Goal: Find specific page/section: Find specific page/section

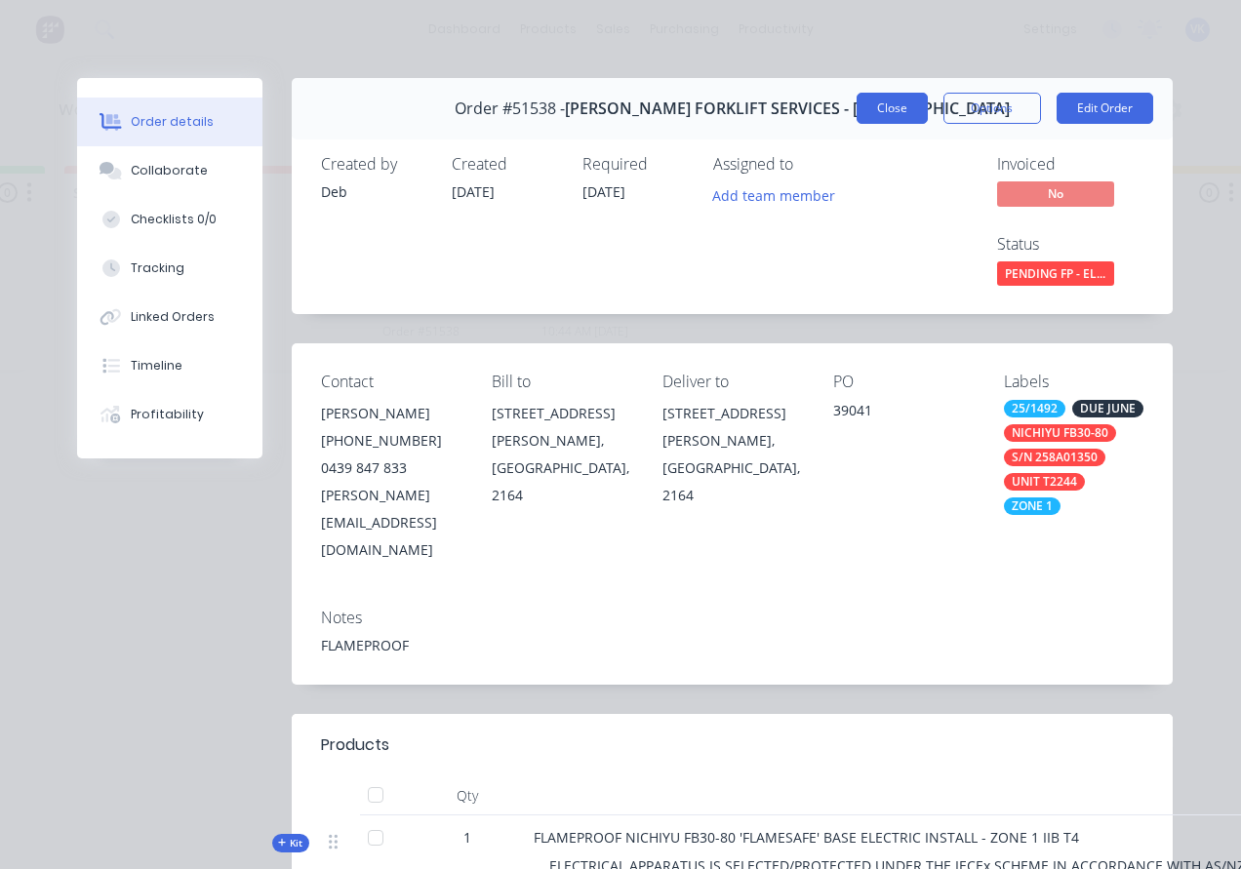
click at [882, 121] on button "Close" at bounding box center [891, 108] width 71 height 31
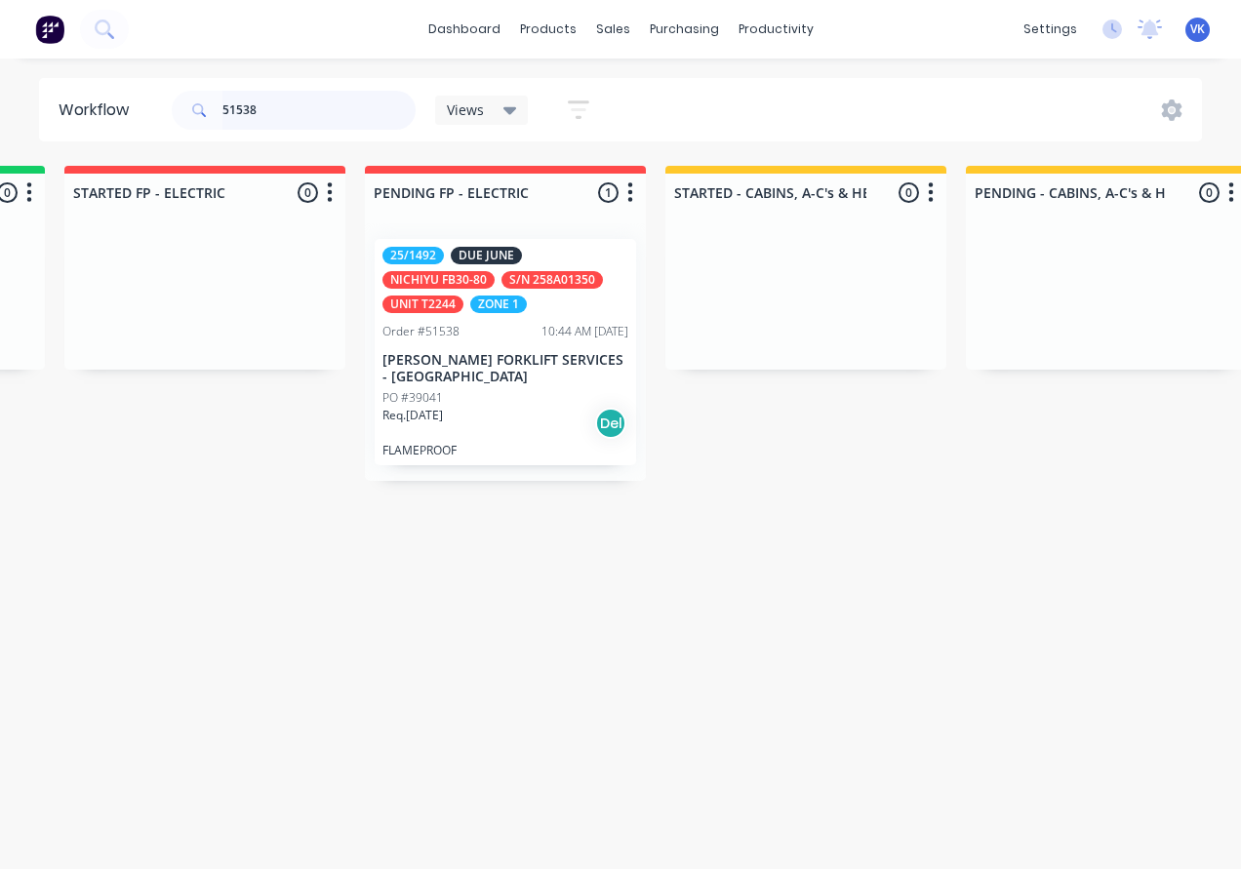
click at [256, 123] on input "51538" at bounding box center [318, 110] width 193 height 39
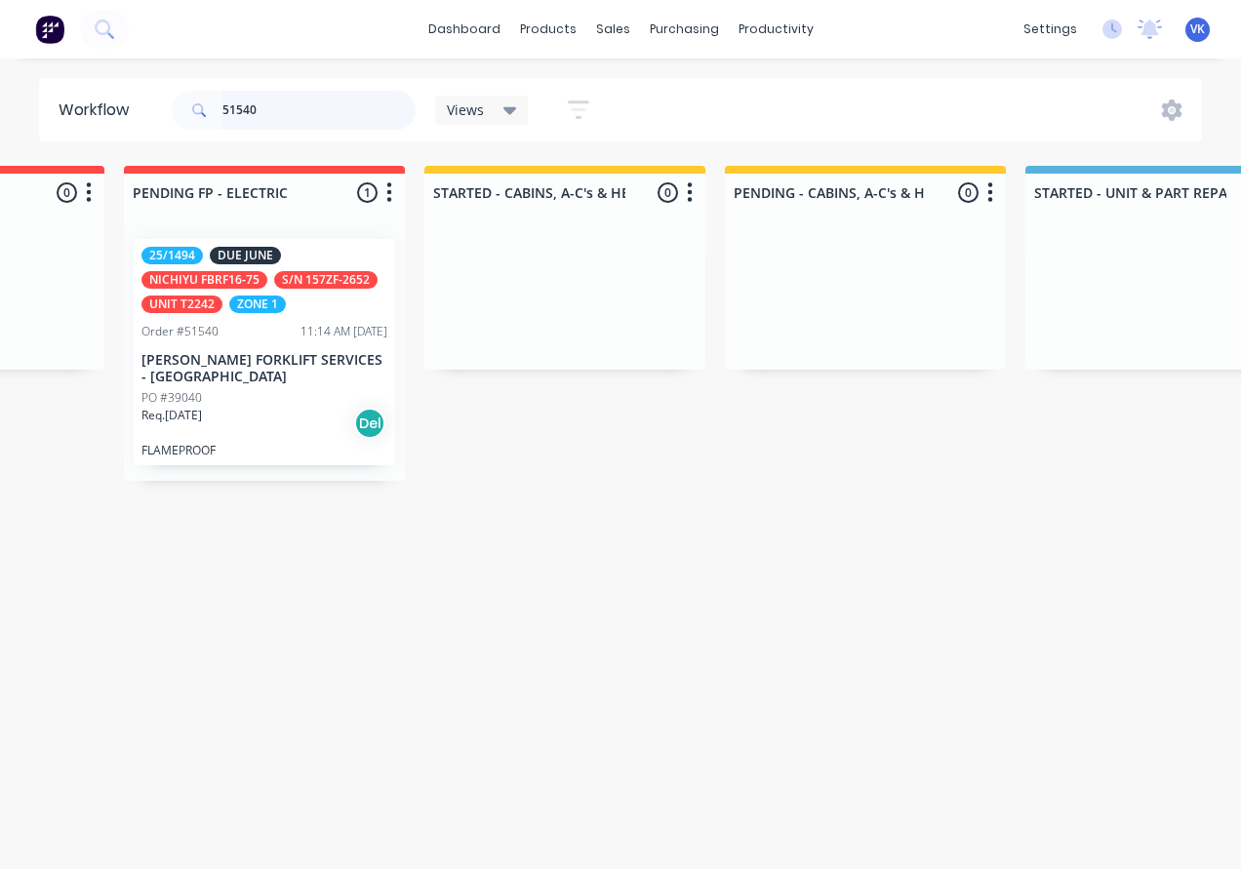
scroll to position [0, 2209]
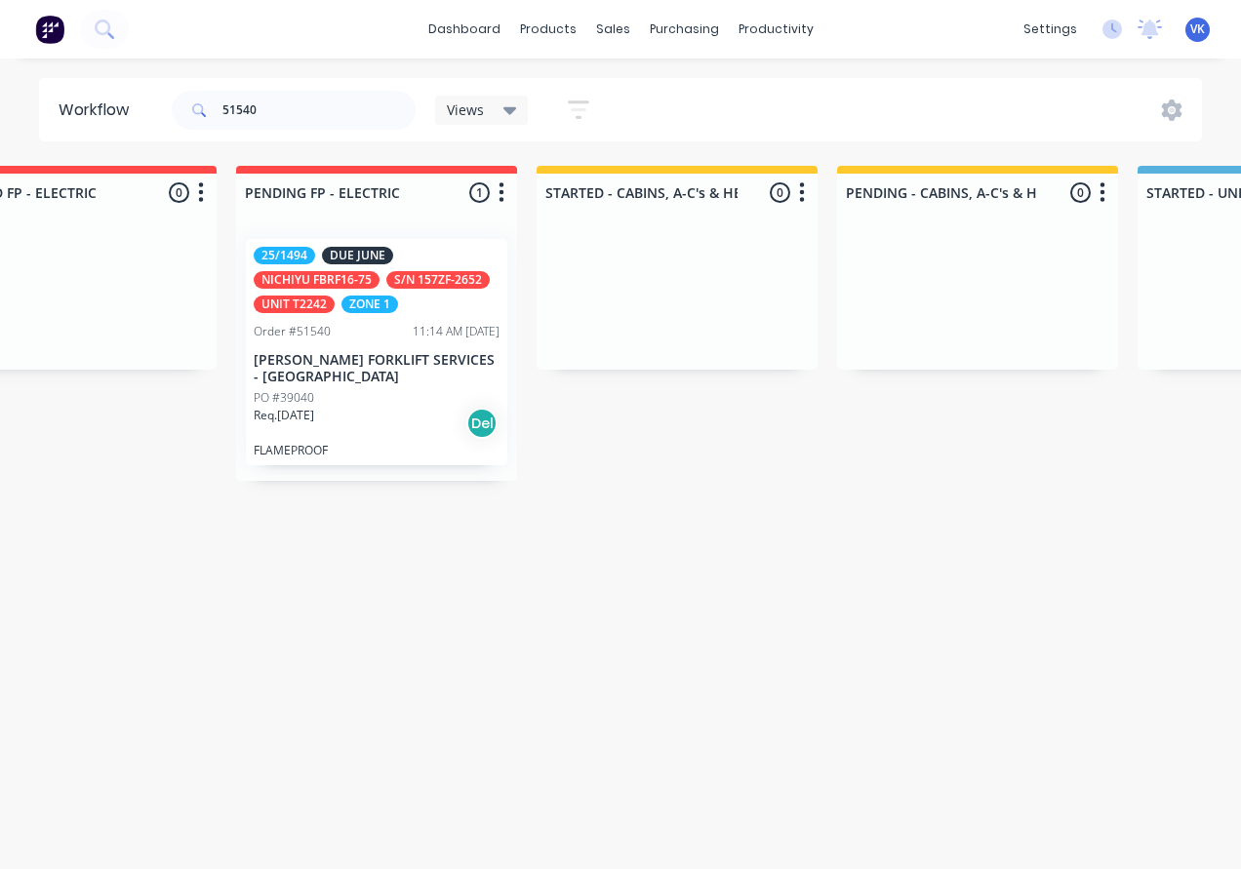
click at [395, 378] on p "[PERSON_NAME] FORKLIFT SERVICES - [GEOGRAPHIC_DATA]" at bounding box center [377, 368] width 246 height 33
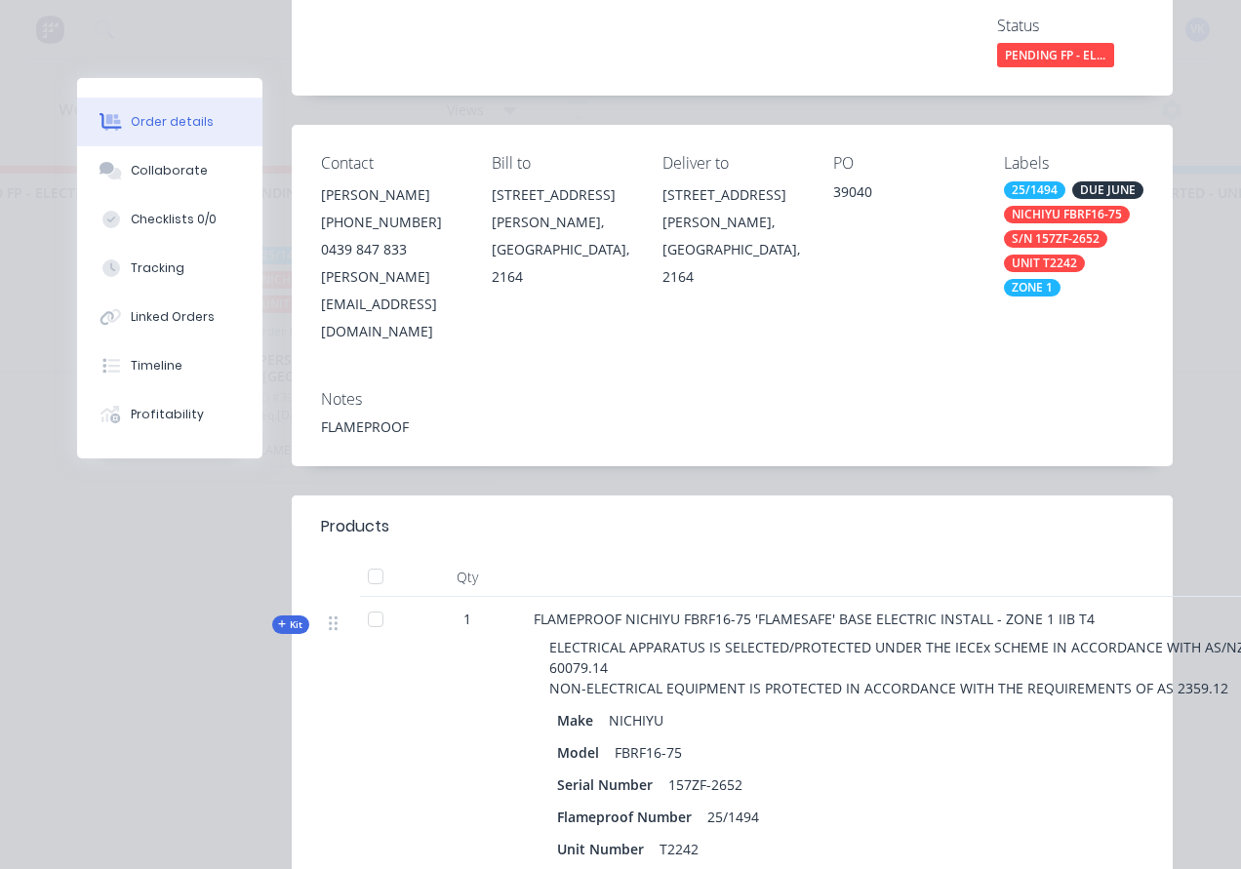
scroll to position [0, 0]
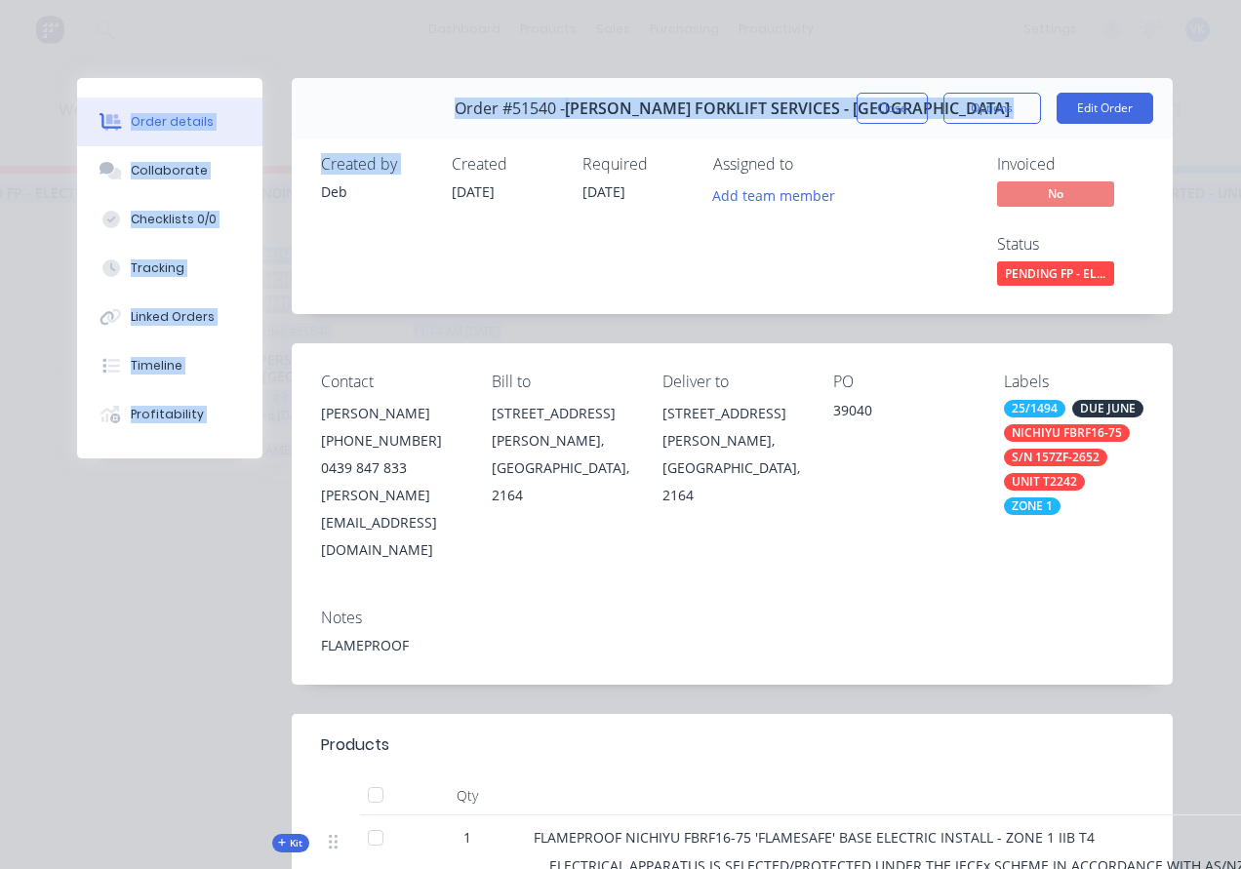
click at [902, 105] on button "Close" at bounding box center [891, 108] width 71 height 31
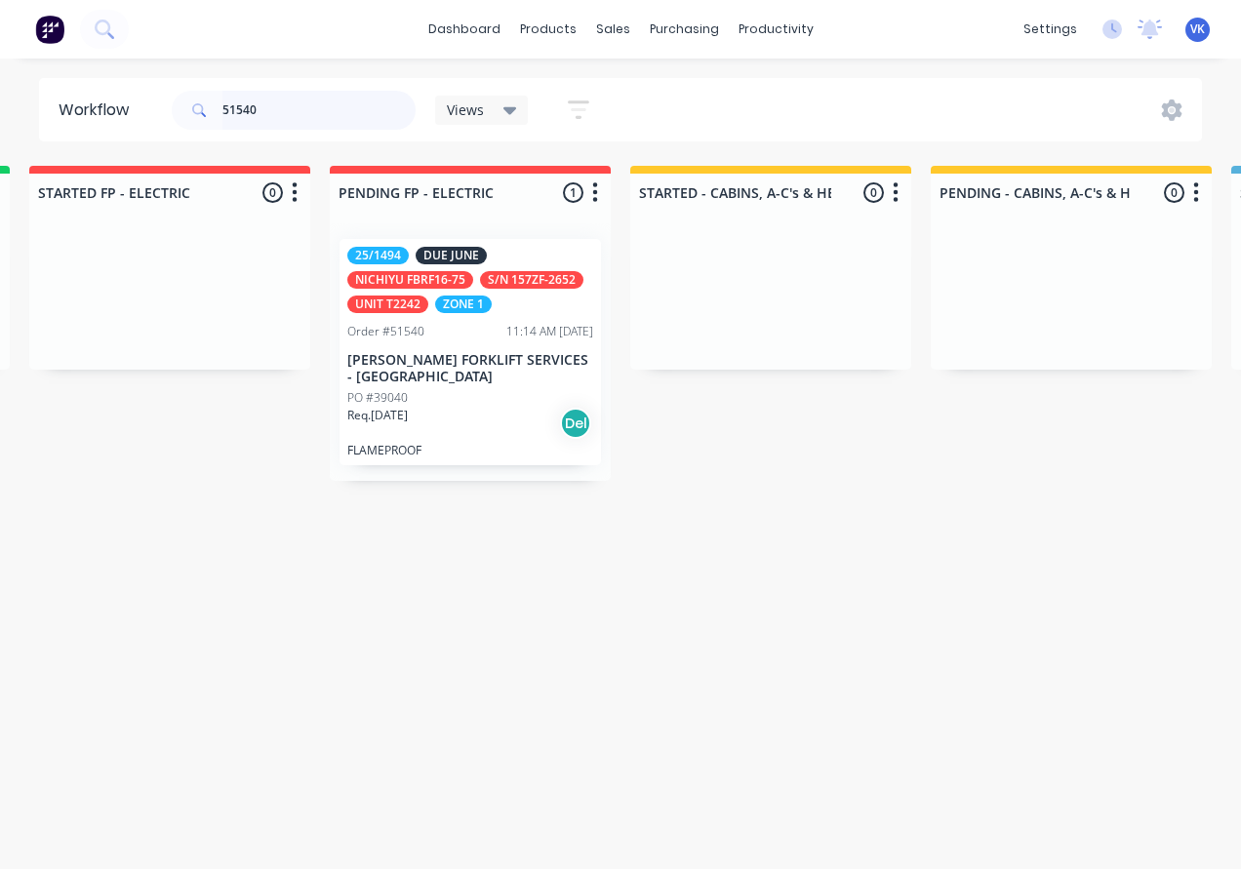
click at [269, 114] on input "51540" at bounding box center [318, 110] width 193 height 39
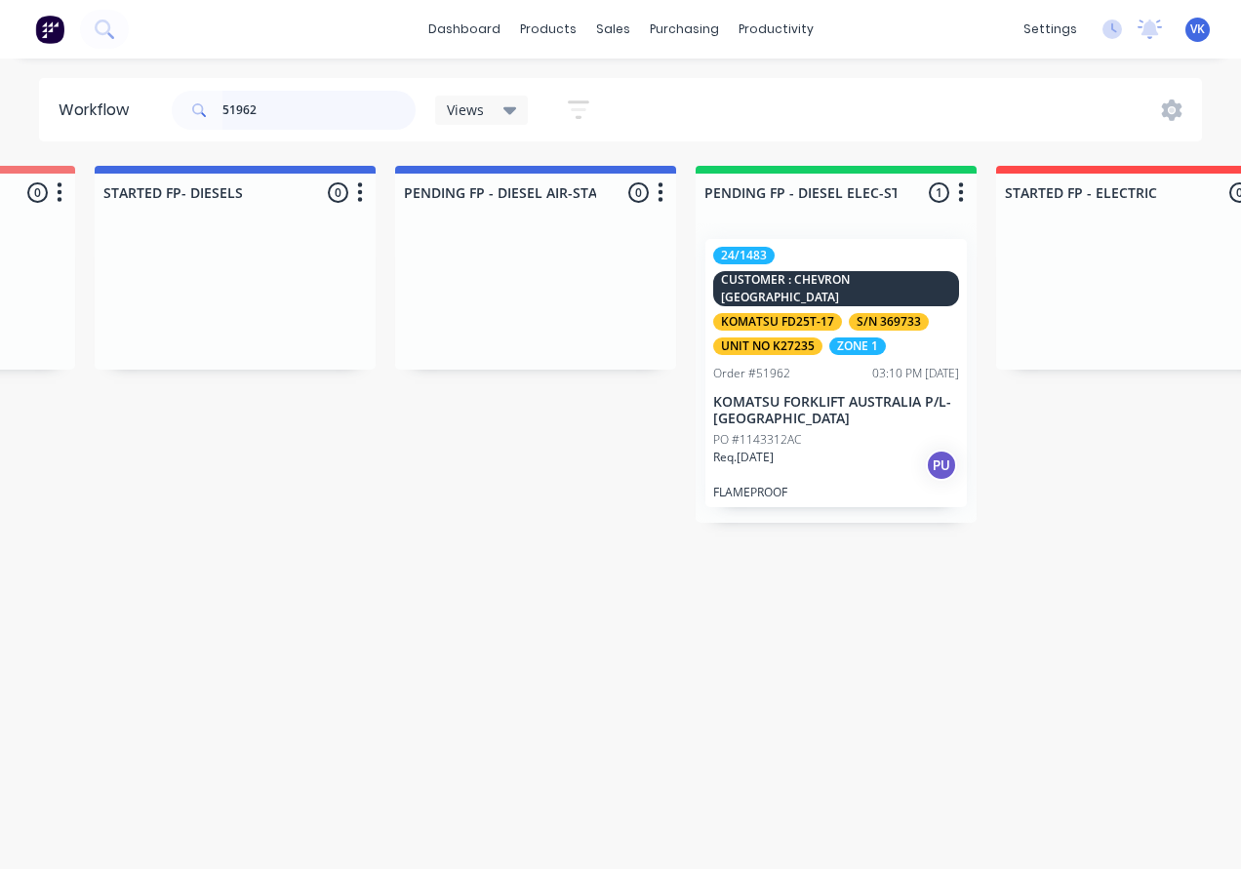
scroll to position [0, 1183]
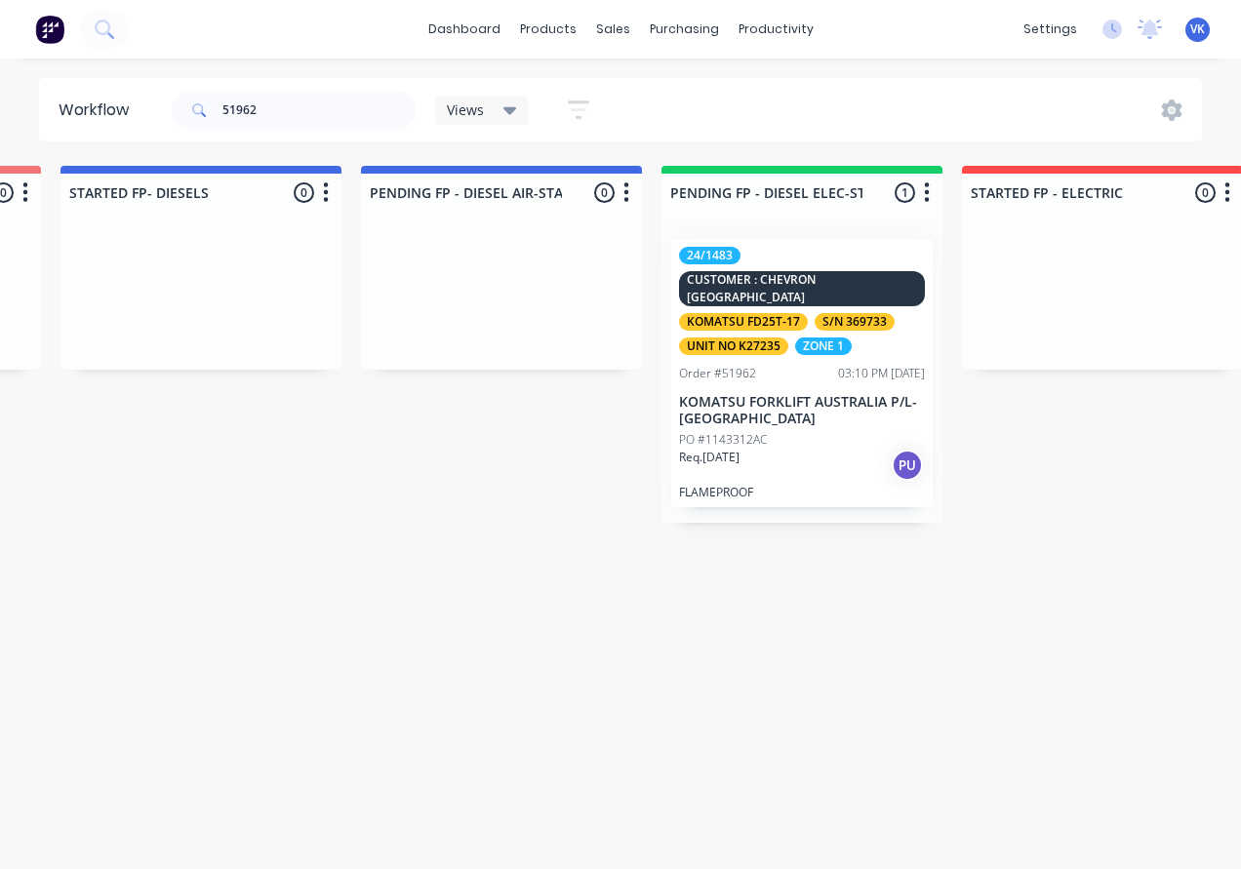
click at [769, 261] on div "24/1483 CUSTOMER : [PERSON_NAME] KOMATSU FD25T-17 S/N 369733 UNIT NO K27235 ZON…" at bounding box center [802, 301] width 246 height 108
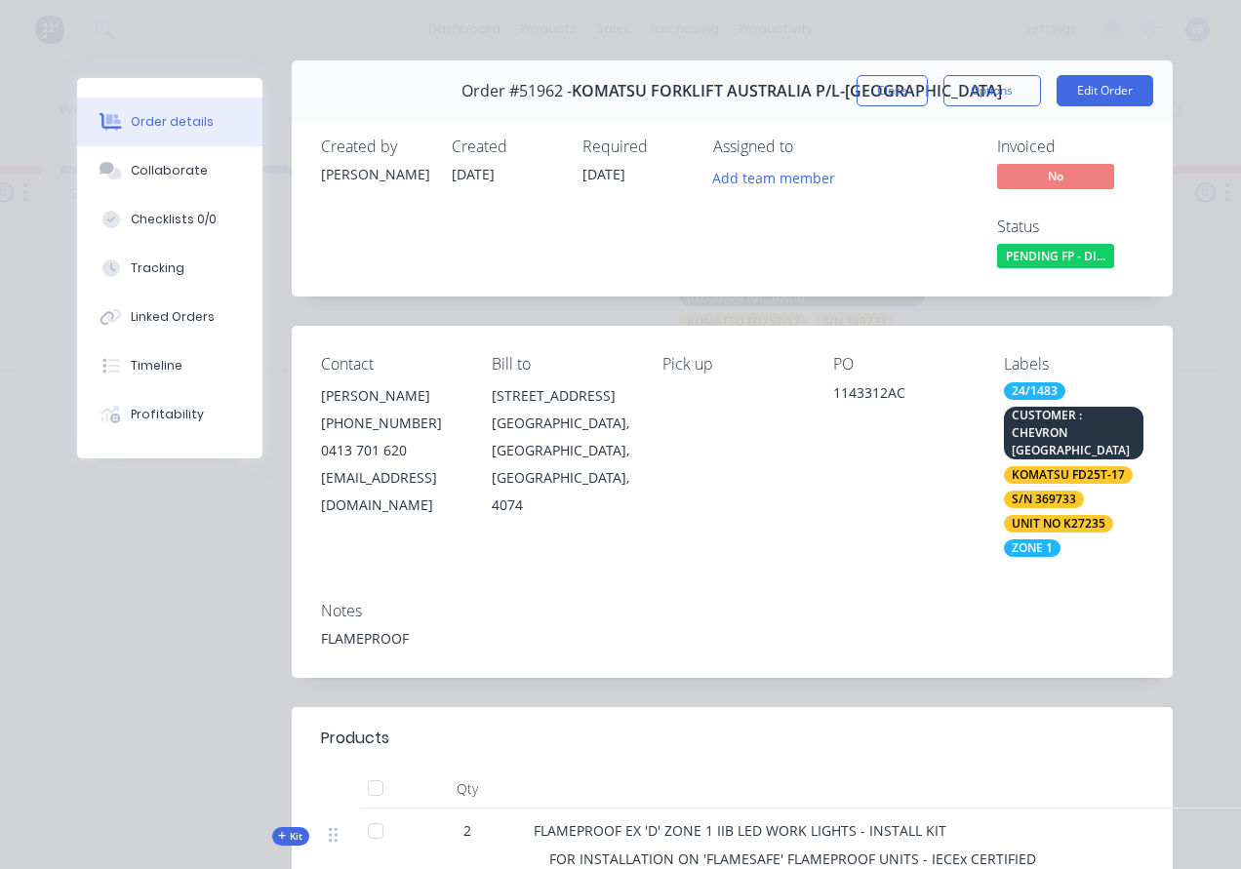
scroll to position [0, 0]
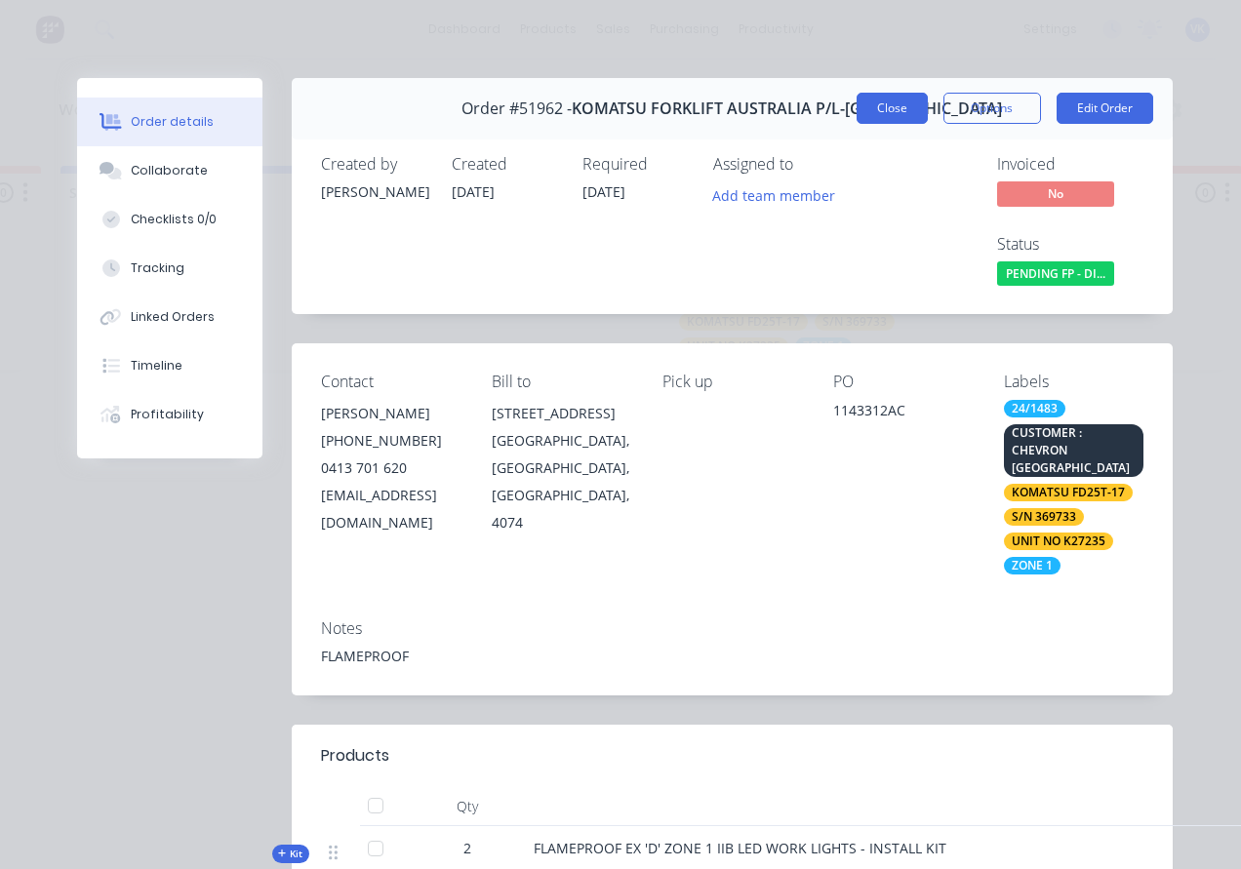
click at [884, 115] on button "Close" at bounding box center [891, 108] width 71 height 31
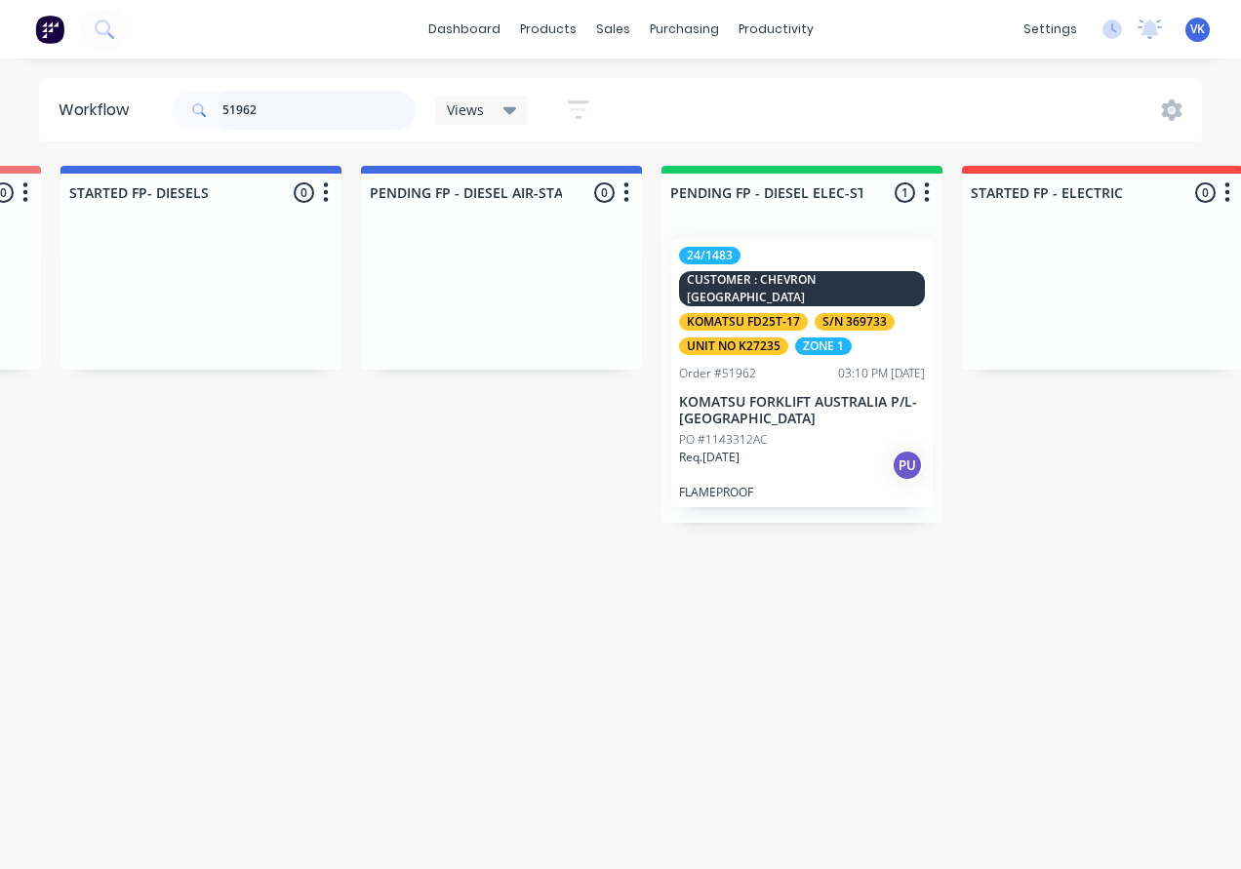
click at [238, 100] on input "51962" at bounding box center [318, 110] width 193 height 39
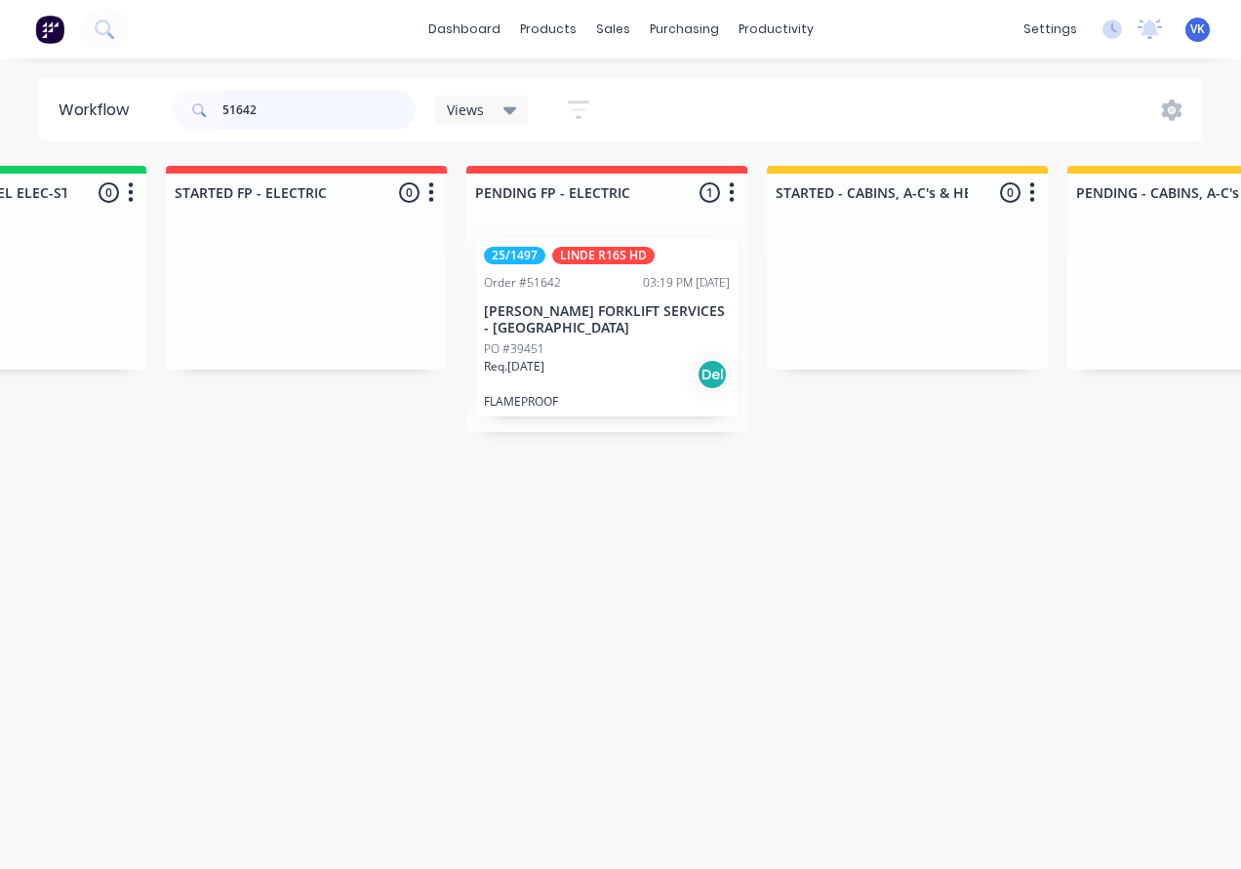
scroll to position [0, 2086]
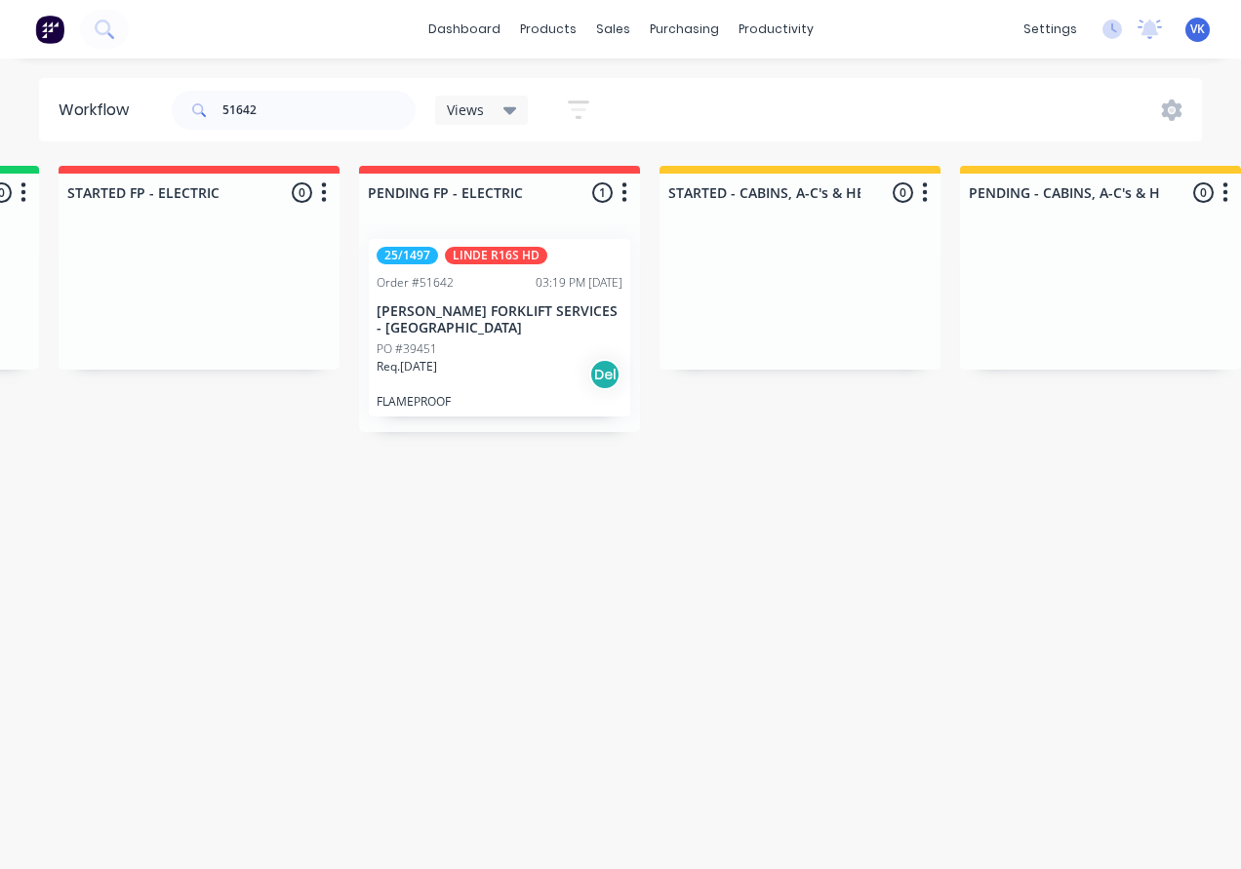
click at [499, 319] on p "[PERSON_NAME] FORKLIFT SERVICES - [GEOGRAPHIC_DATA]" at bounding box center [499, 319] width 246 height 33
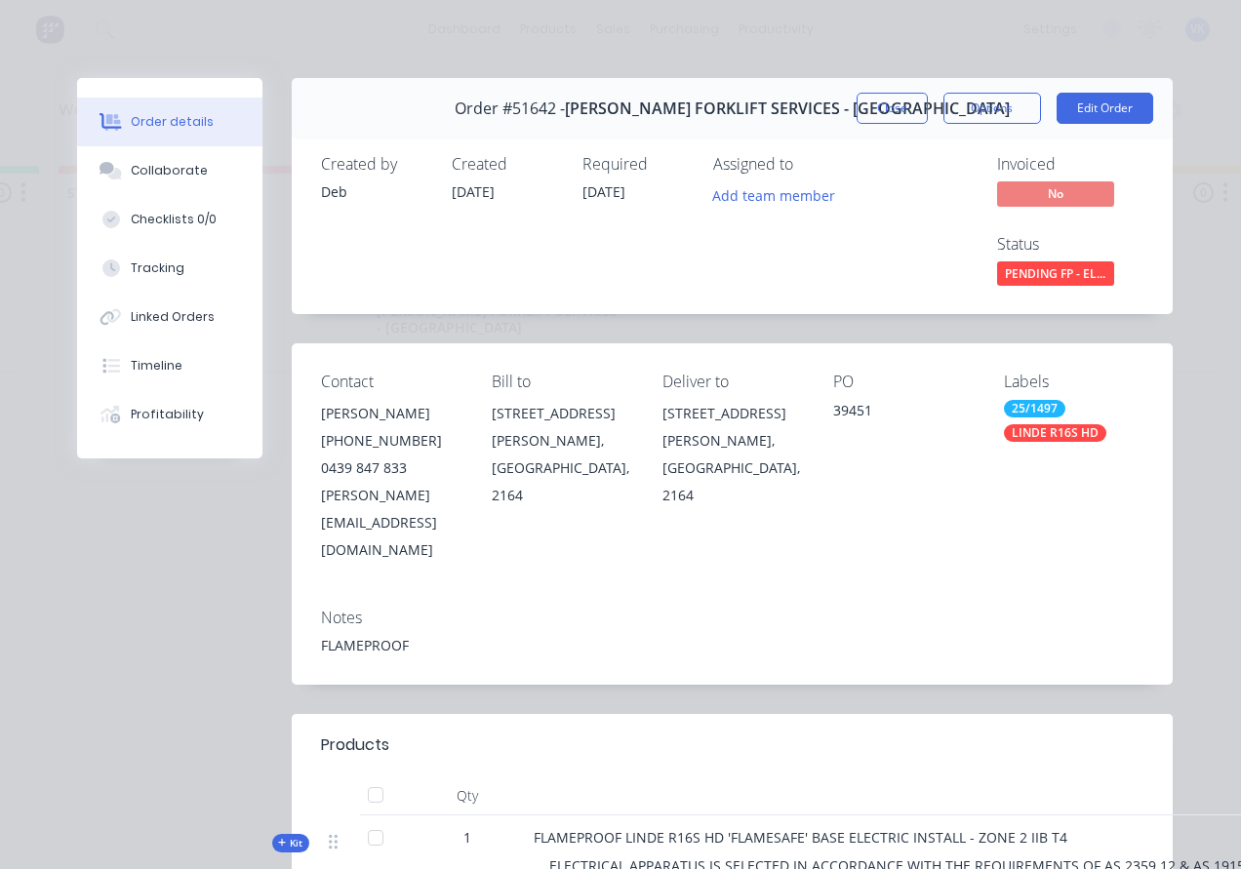
scroll to position [0, 0]
click at [443, 375] on div "Contact" at bounding box center [390, 382] width 139 height 19
click at [867, 105] on button "Close" at bounding box center [891, 108] width 71 height 31
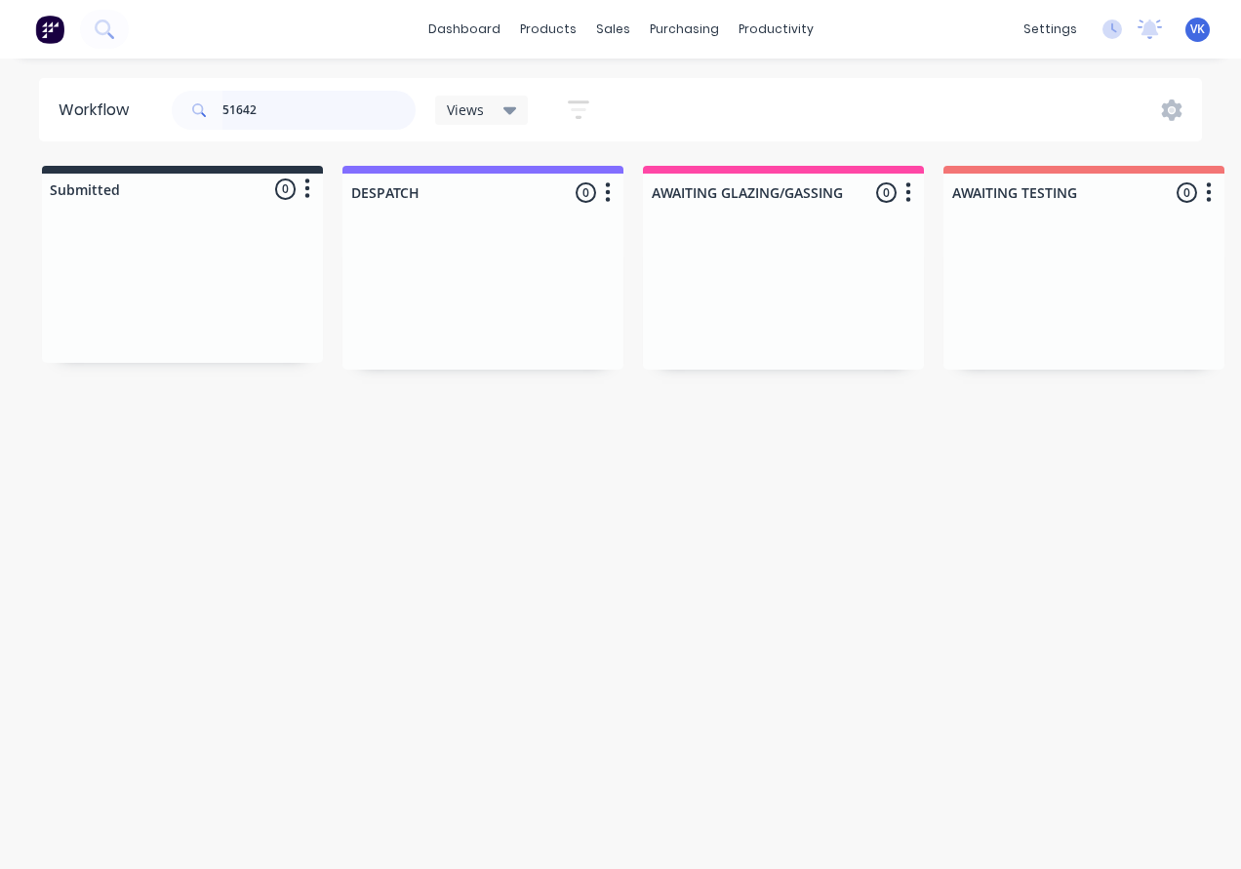
click at [268, 103] on input "51642" at bounding box center [318, 110] width 193 height 39
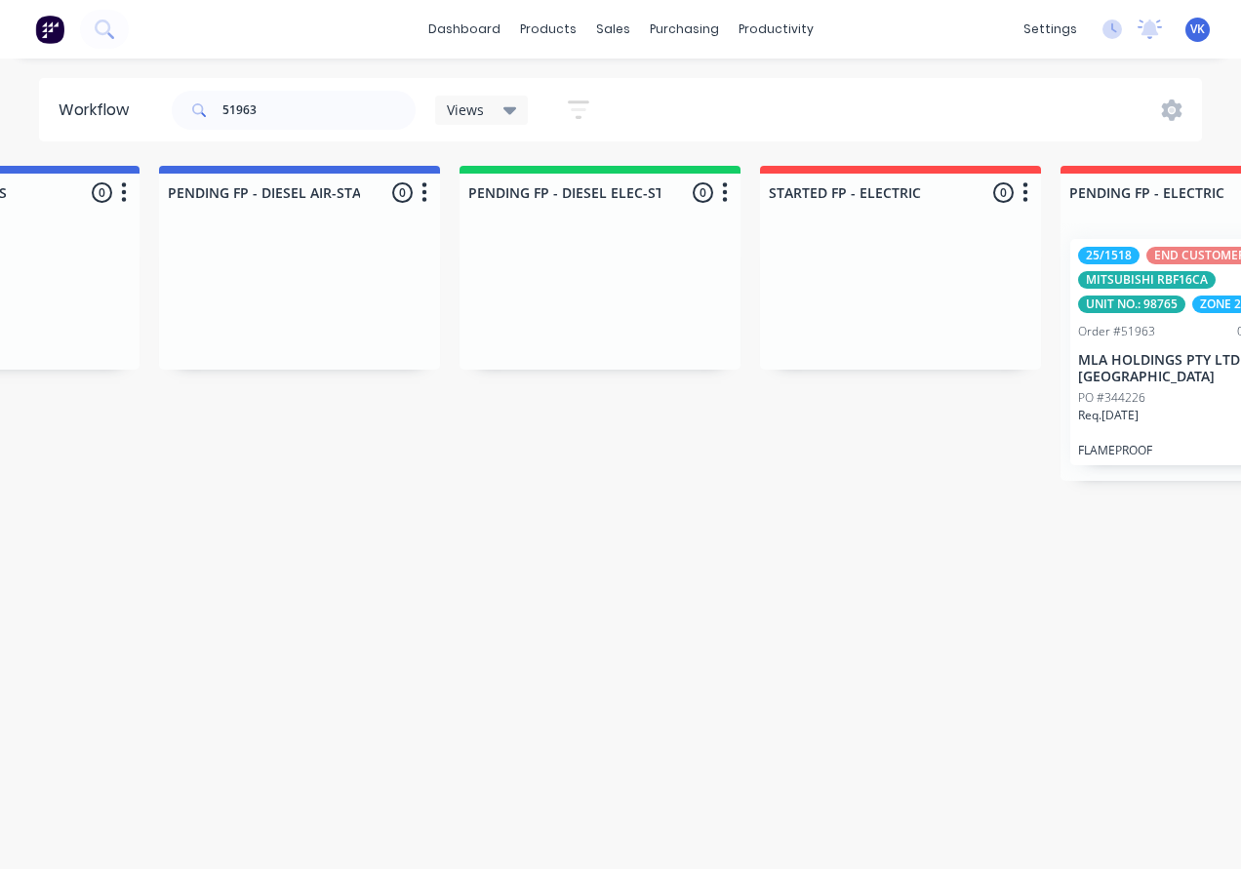
click at [1182, 280] on div "MITSUBISHI RBF16CA" at bounding box center [1147, 280] width 138 height 18
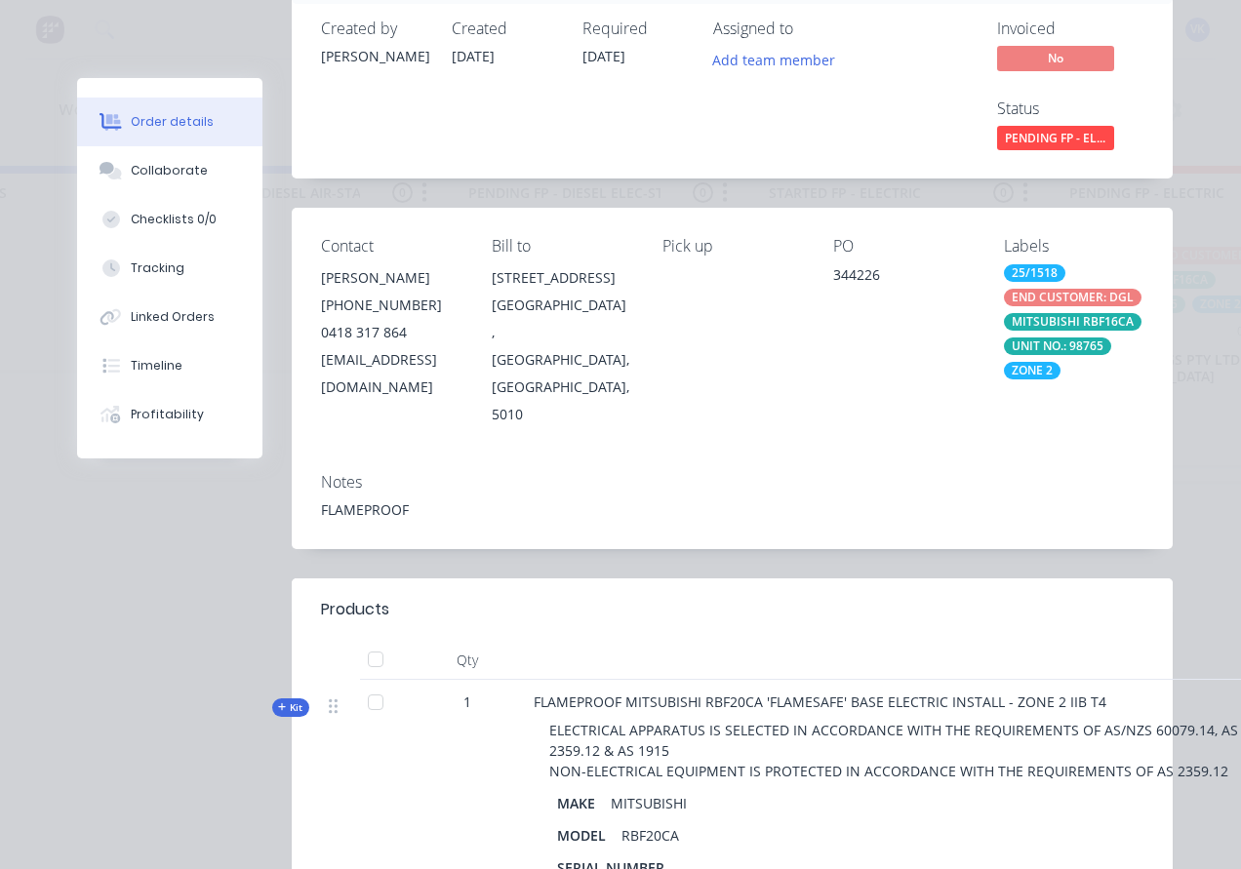
scroll to position [0, 0]
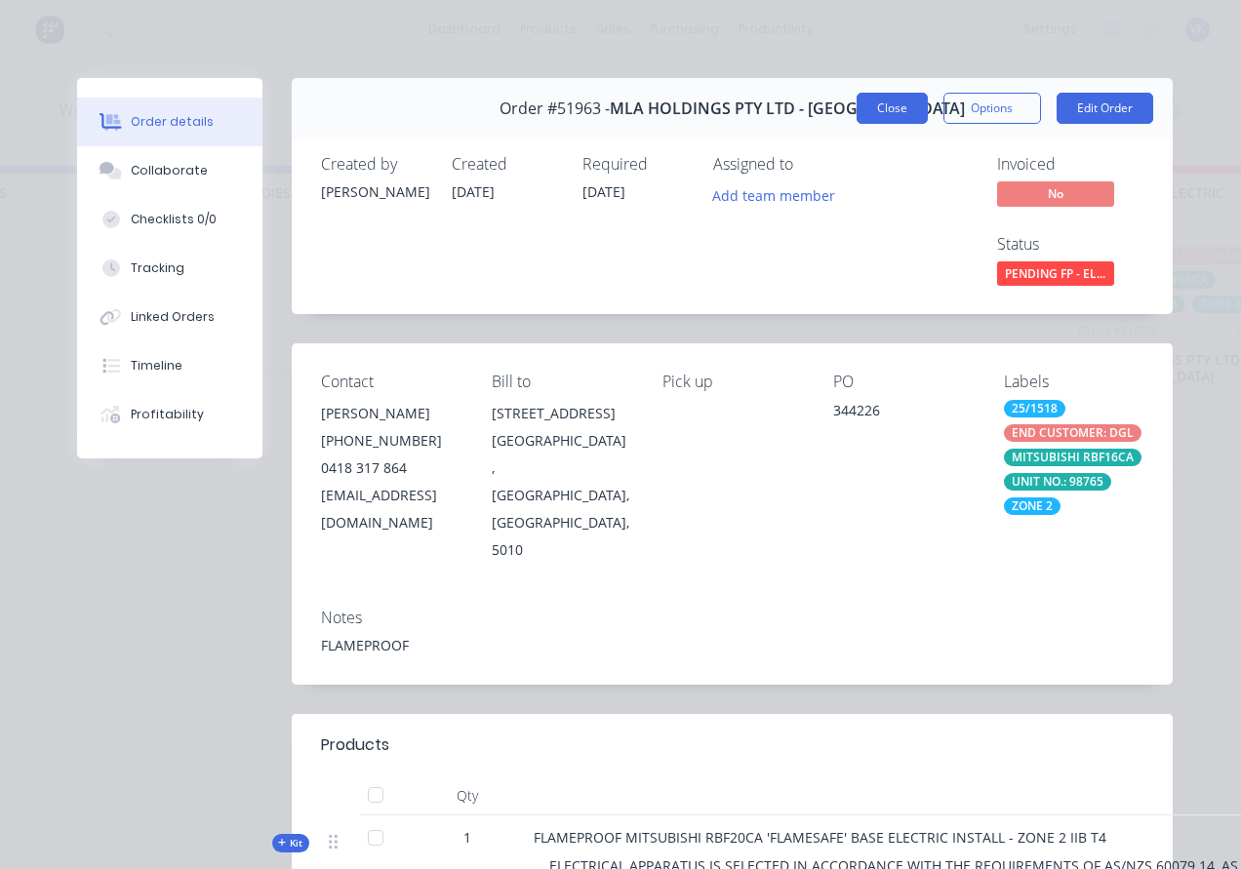
click at [880, 98] on button "Close" at bounding box center [891, 108] width 71 height 31
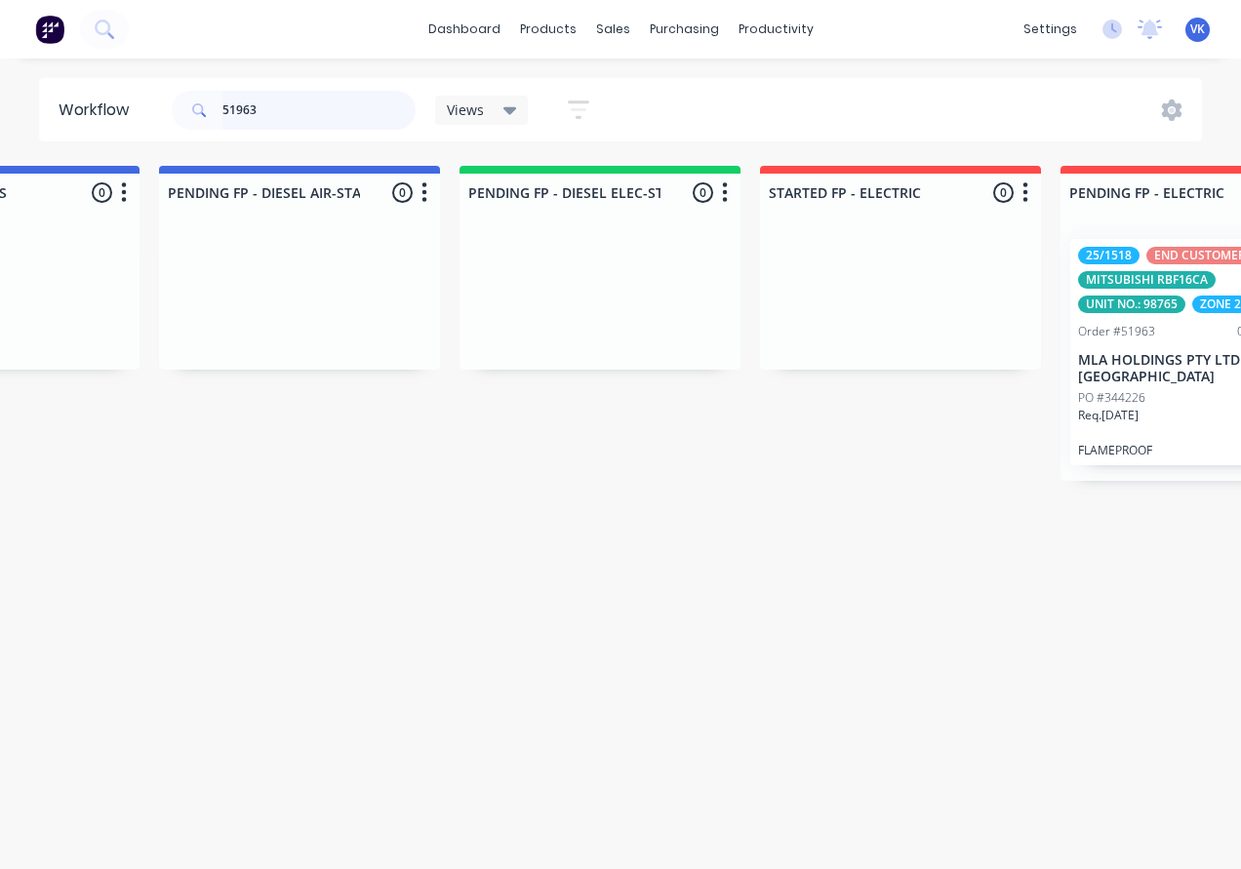
click at [247, 112] on input "51963" at bounding box center [318, 110] width 193 height 39
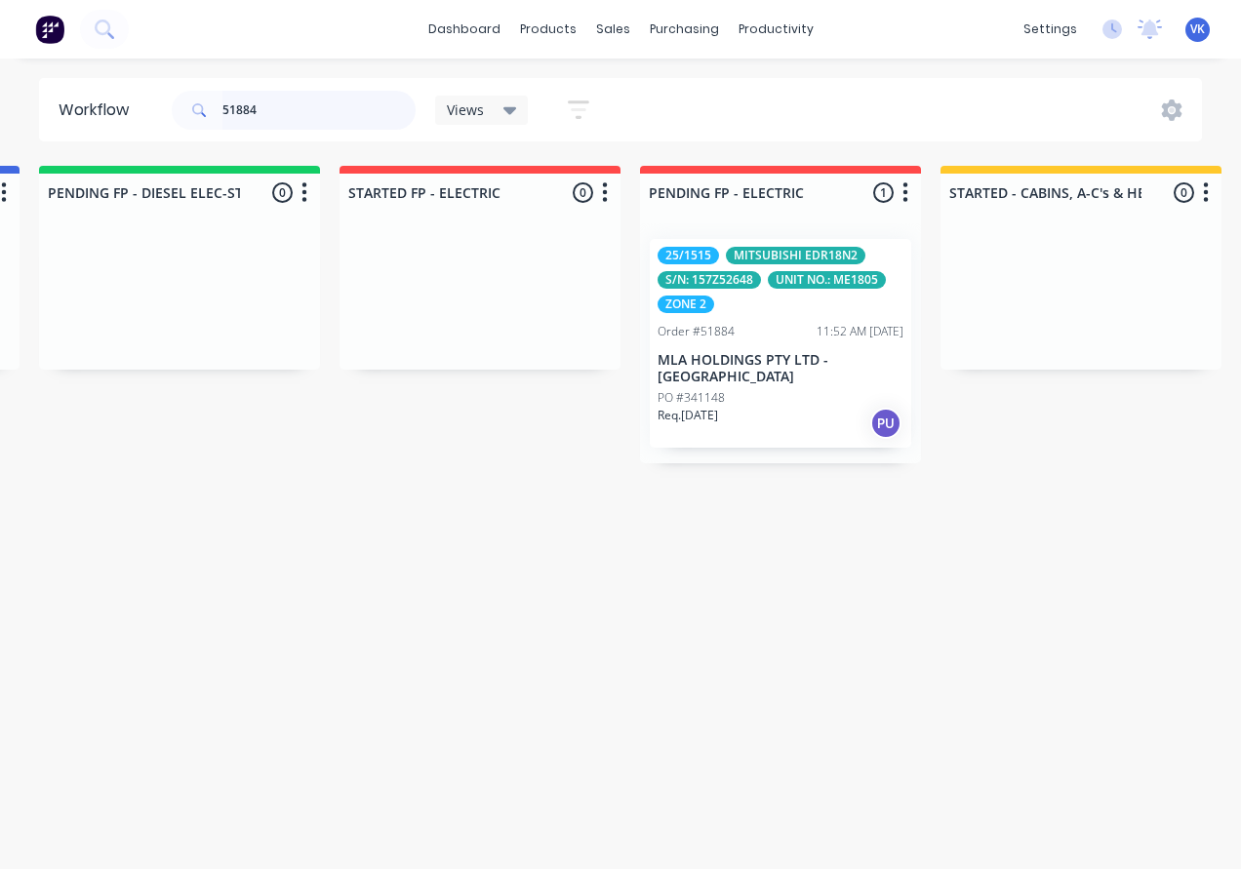
scroll to position [0, 1828]
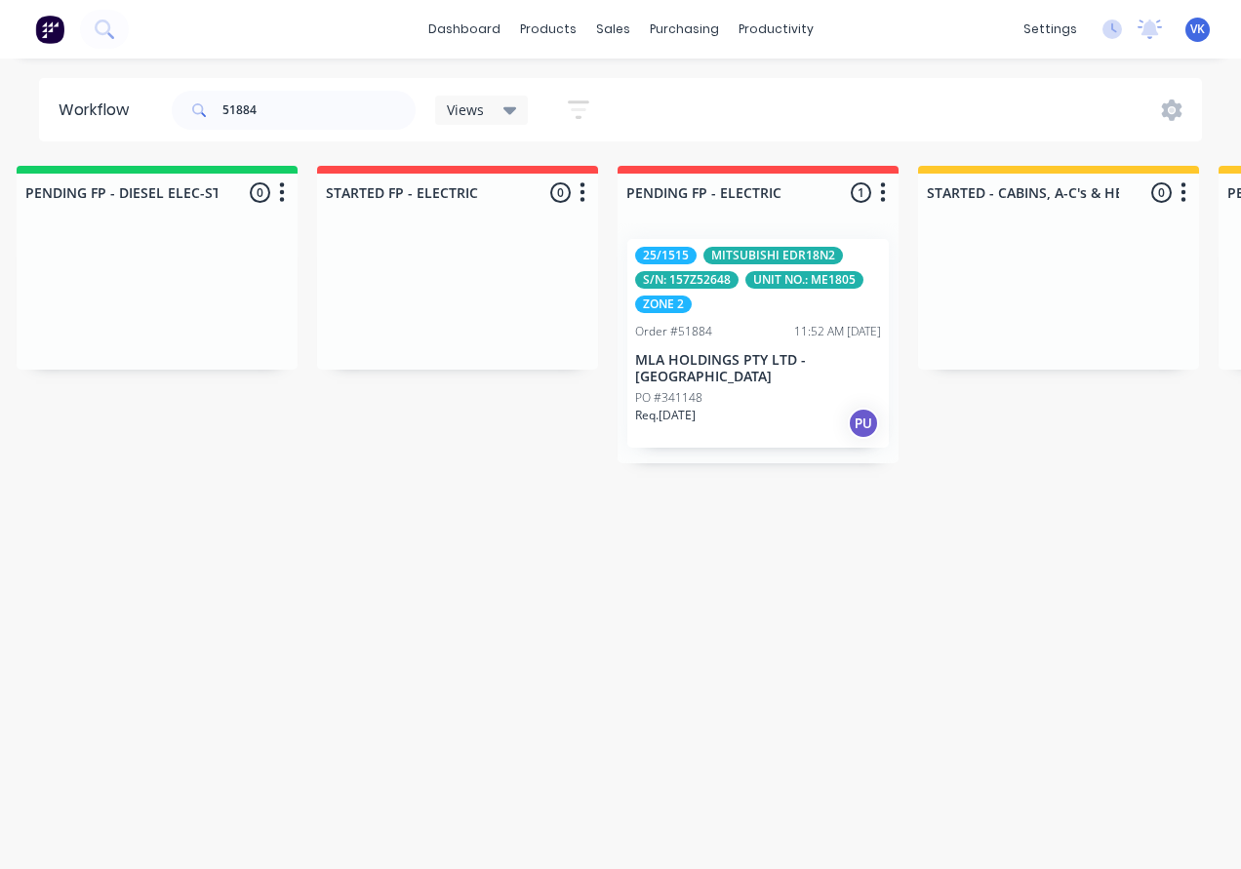
click at [705, 341] on div "25/1515 MITSUBISHI EDR18N2 S/N: 157Z52648 UNIT NO.: ME1805 ZONE 2 Order #51884 …" at bounding box center [757, 343] width 261 height 209
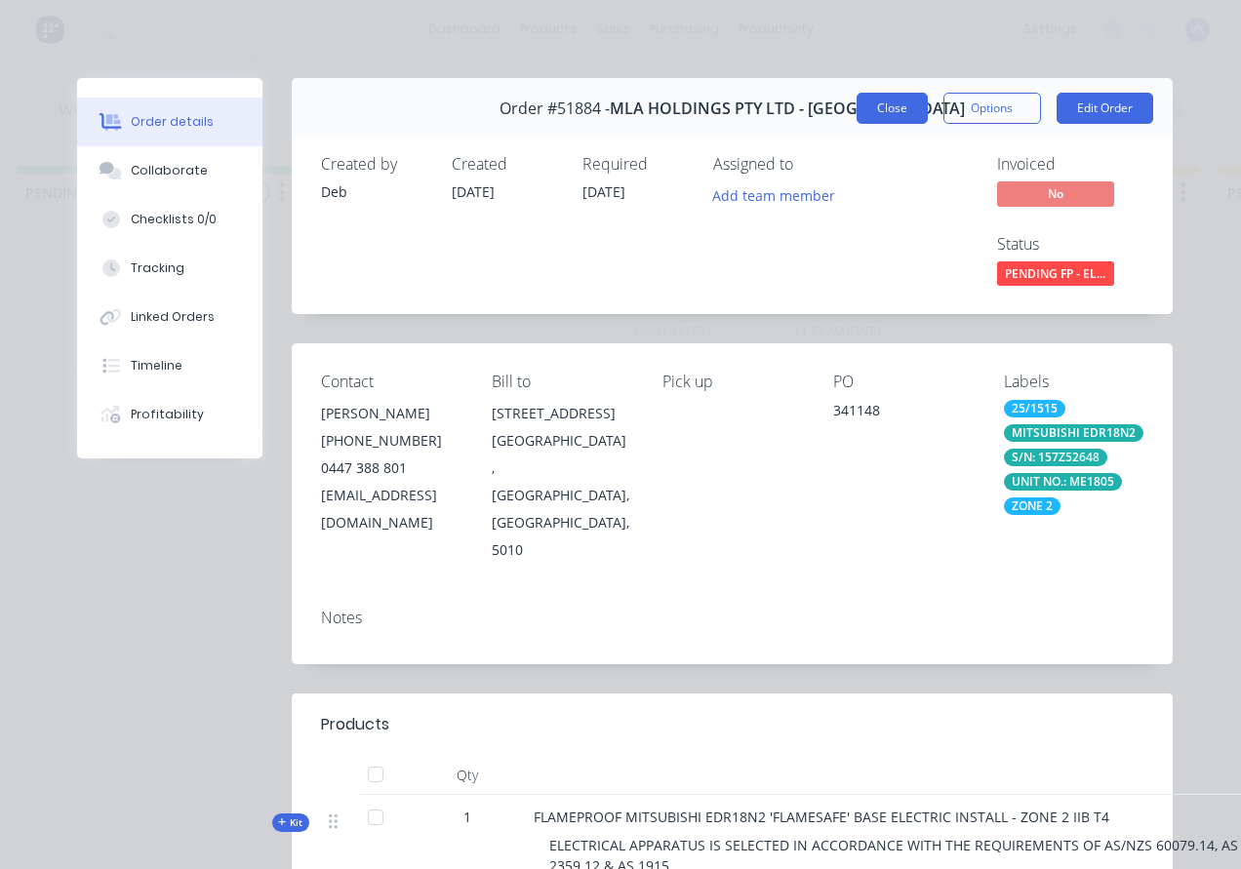
click at [902, 98] on button "Close" at bounding box center [891, 108] width 71 height 31
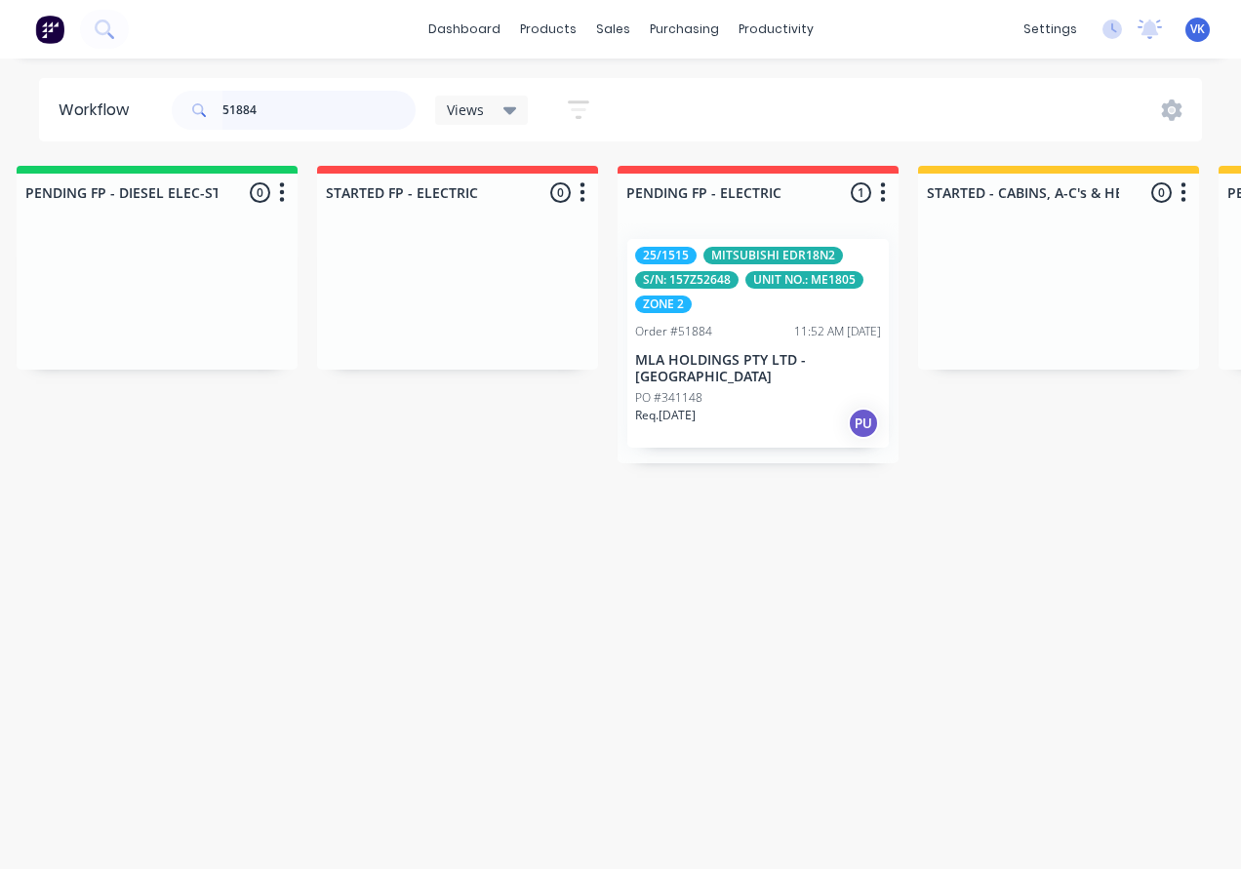
click at [244, 116] on input "51884" at bounding box center [318, 110] width 193 height 39
drag, startPoint x: 243, startPoint y: 116, endPoint x: 275, endPoint y: 103, distance: 34.6
click at [275, 103] on input "51884" at bounding box center [318, 110] width 193 height 39
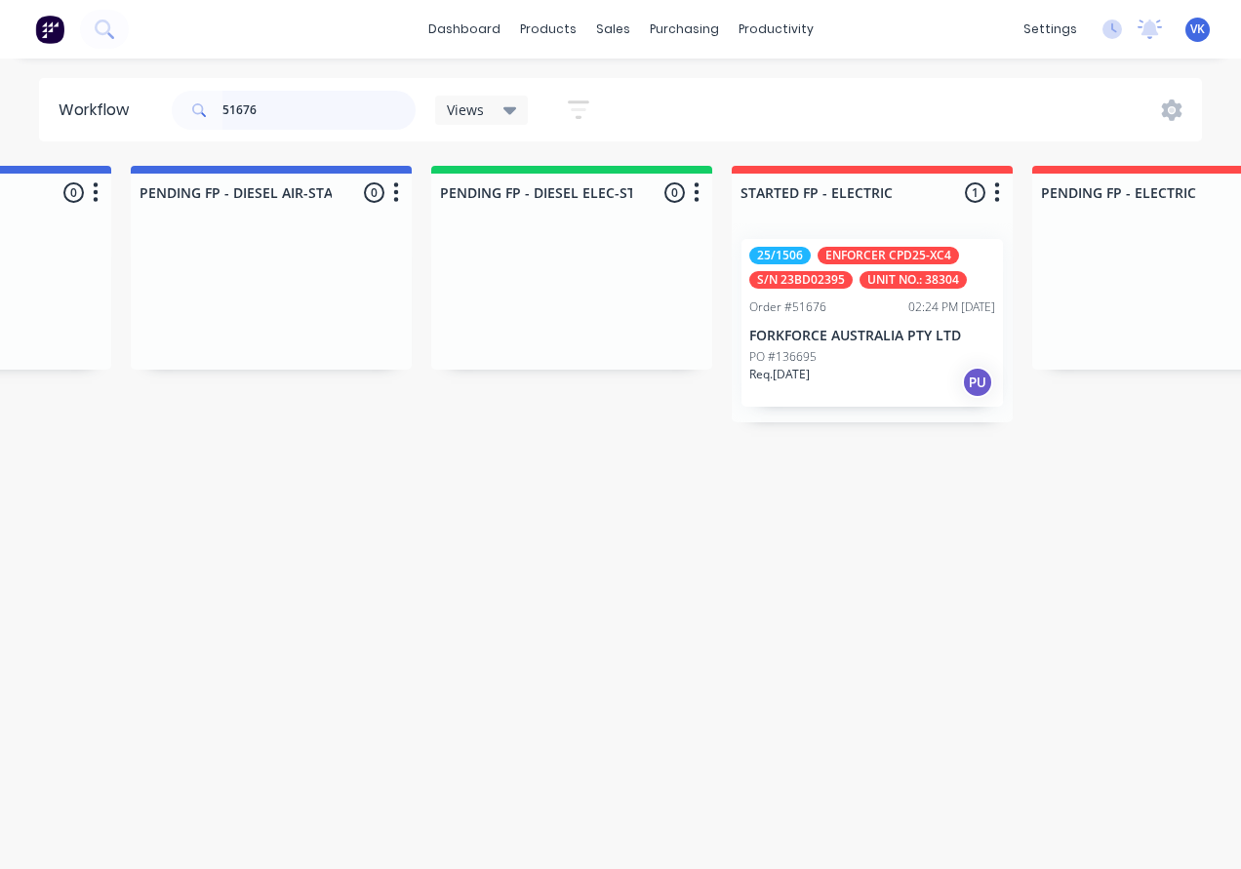
scroll to position [0, 1834]
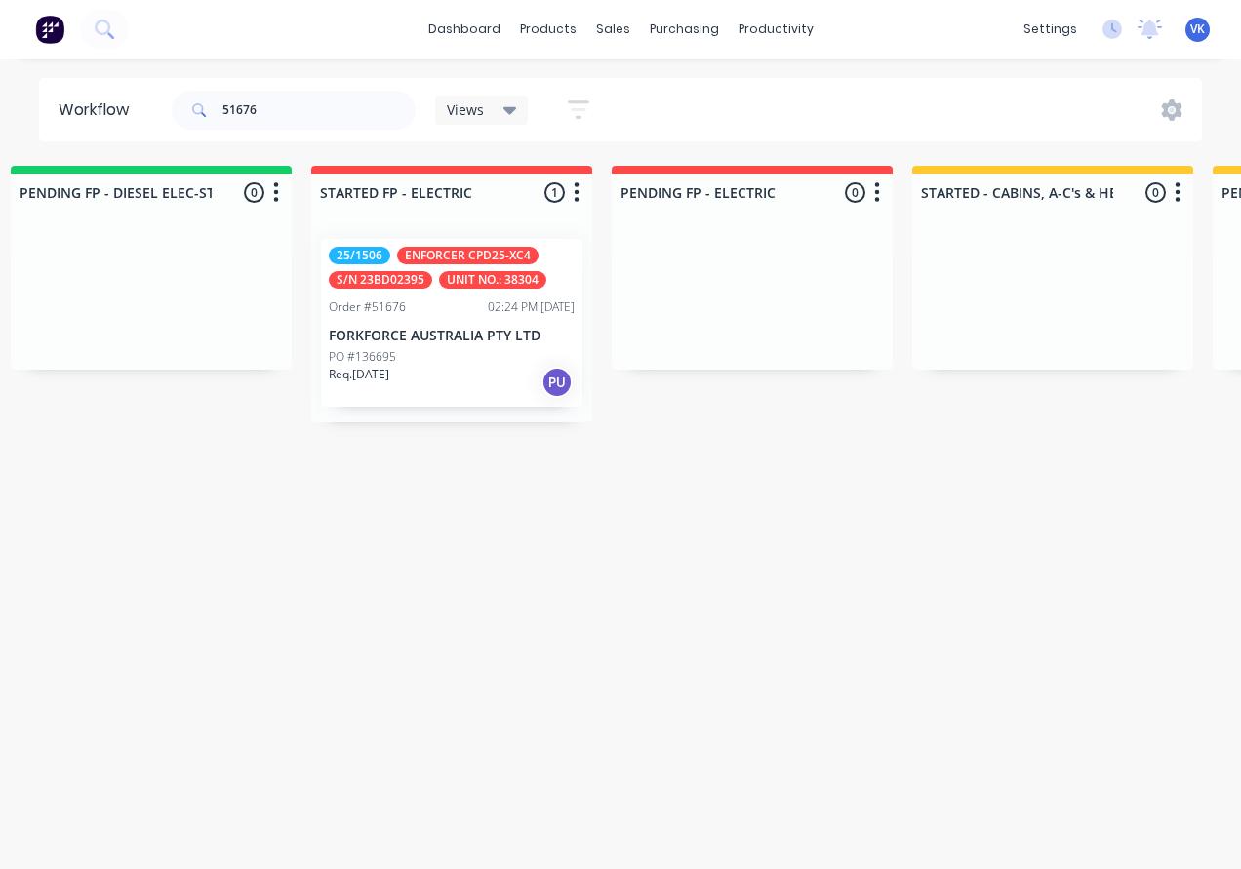
click at [435, 303] on div "Order #51676 02:24 PM [DATE]" at bounding box center [452, 307] width 246 height 18
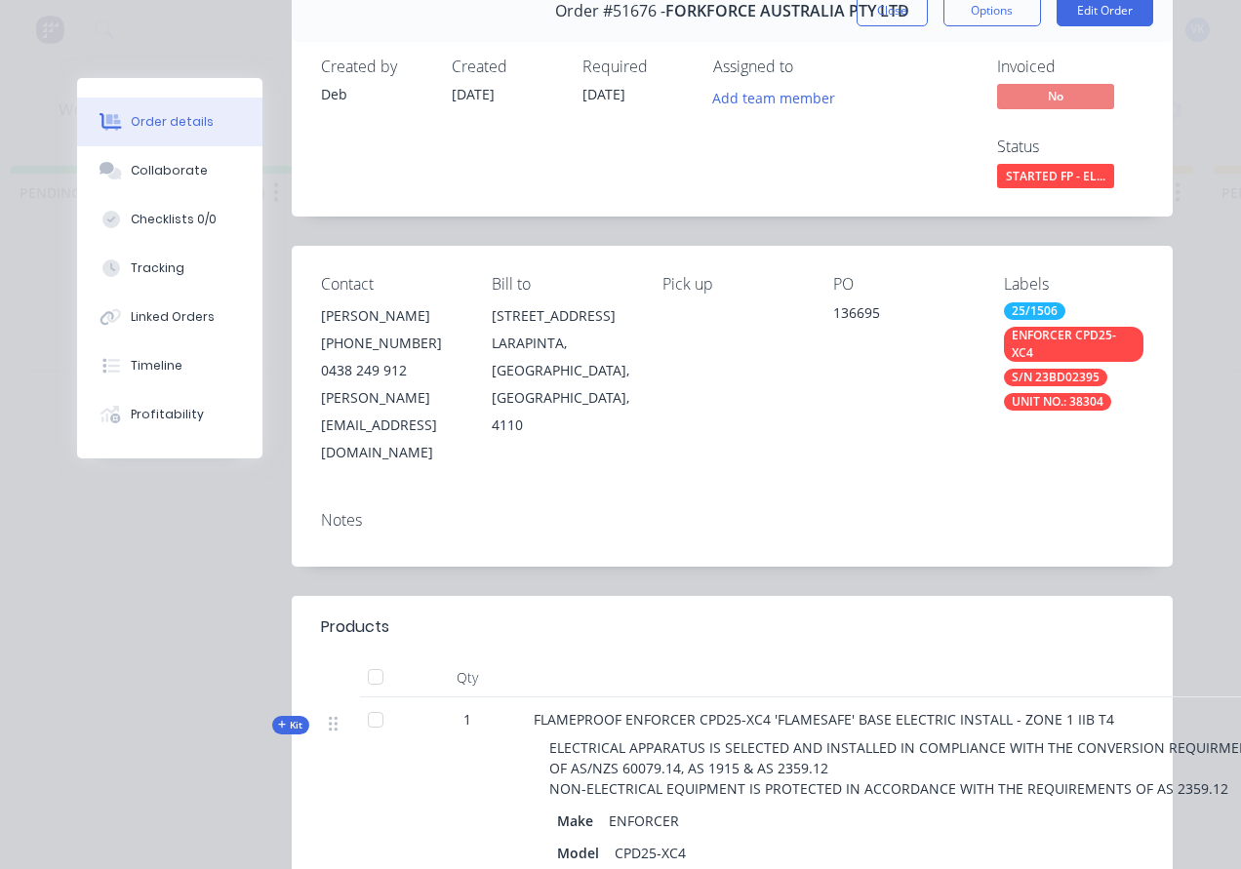
scroll to position [0, 0]
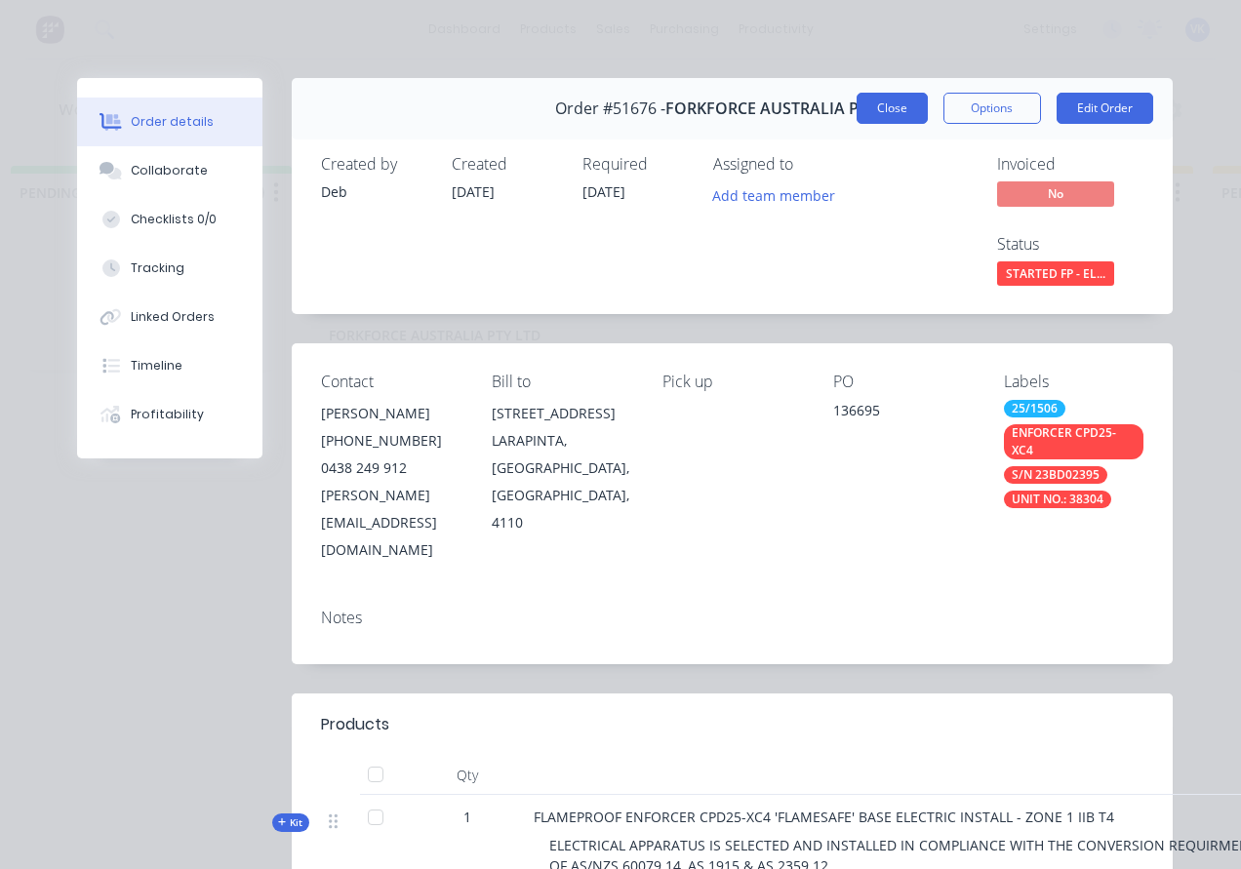
click at [883, 111] on button "Close" at bounding box center [891, 108] width 71 height 31
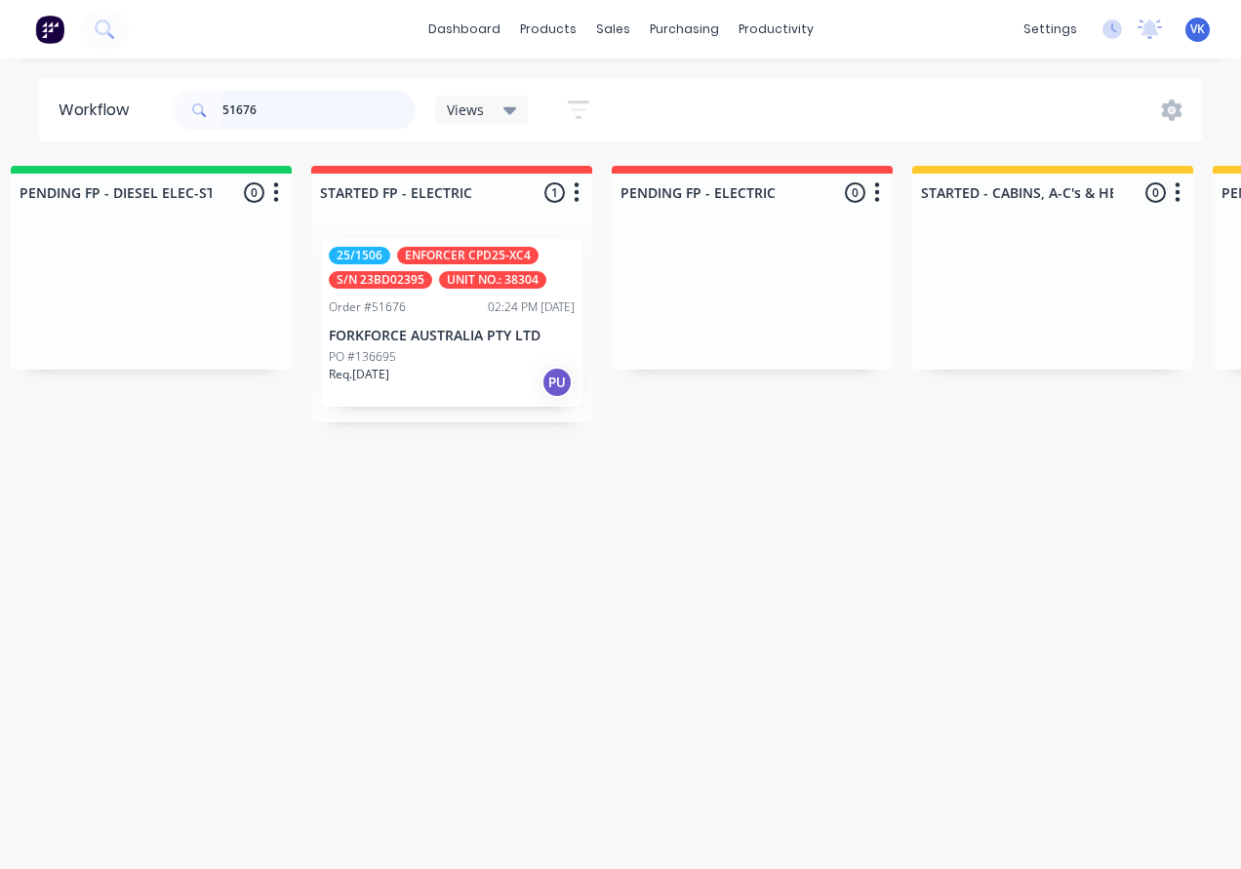
click at [287, 115] on input "51676" at bounding box center [318, 110] width 193 height 39
click at [272, 111] on input "51676" at bounding box center [318, 110] width 193 height 39
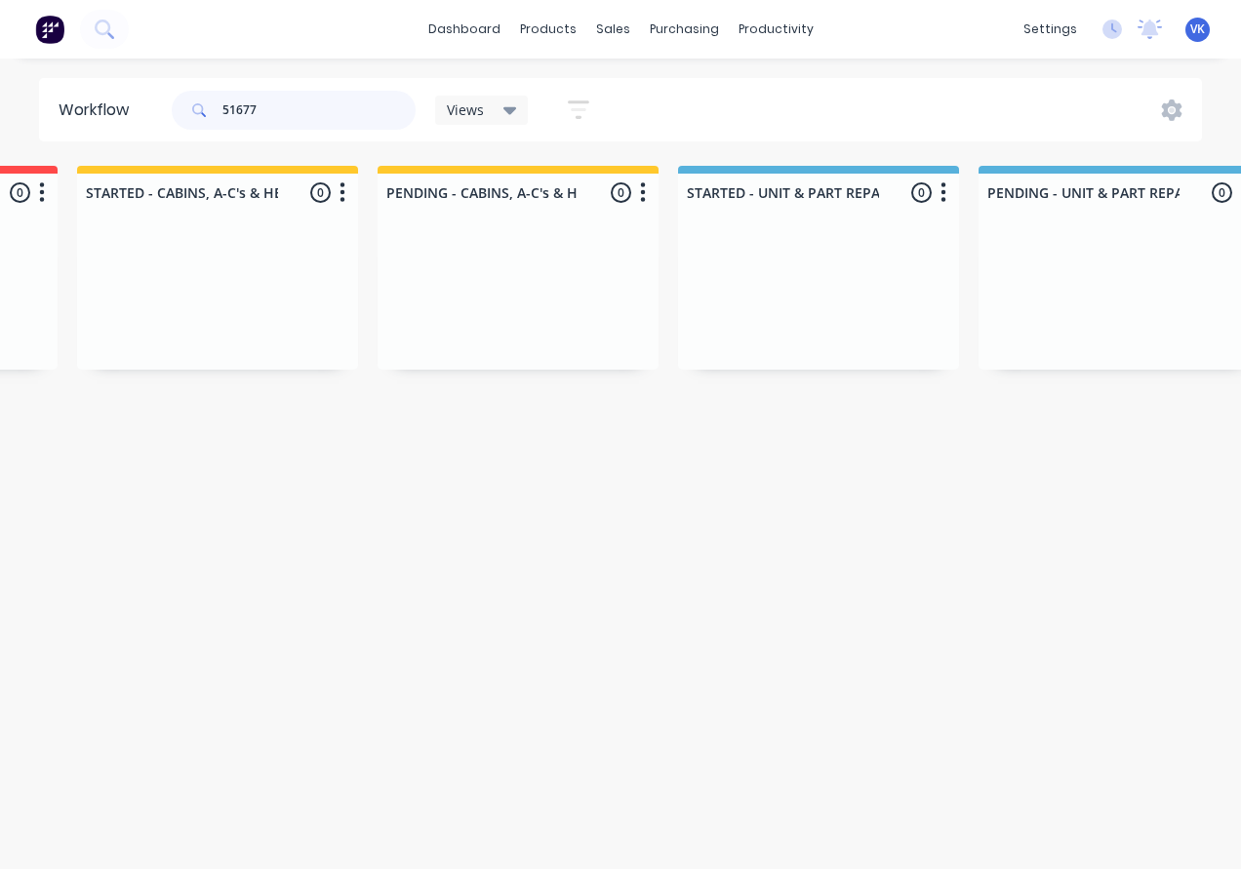
scroll to position [0, 2764]
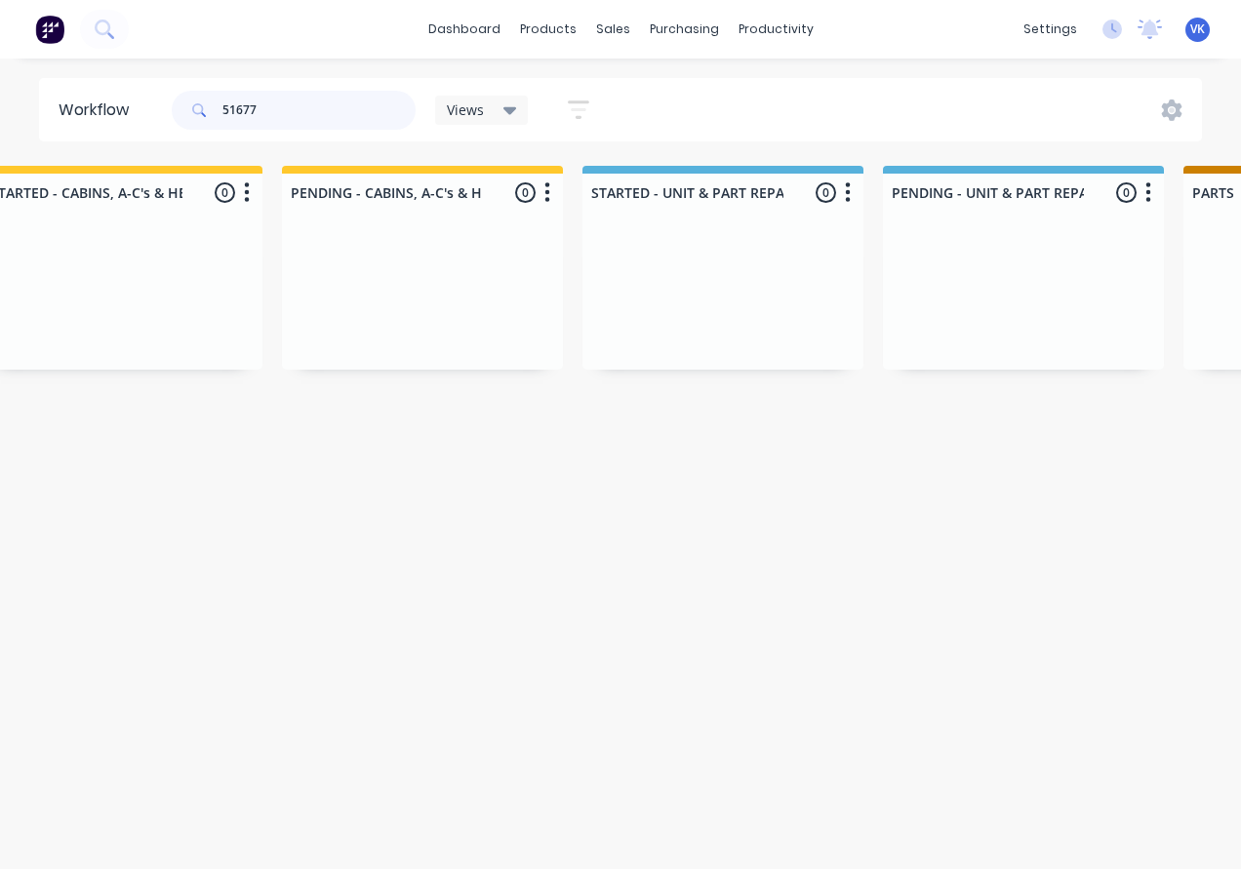
click at [334, 119] on input "51677" at bounding box center [318, 110] width 193 height 39
type input "51678"
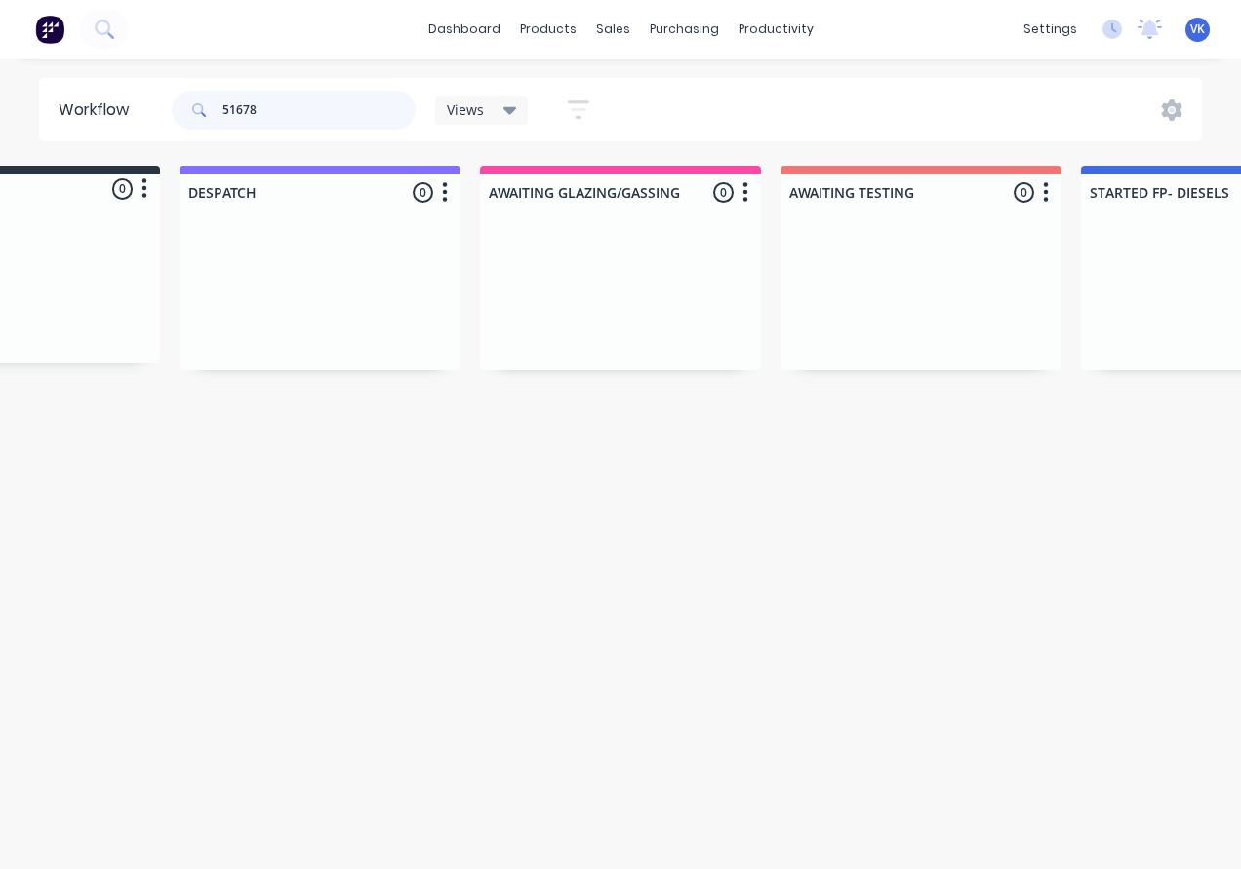
scroll to position [0, 84]
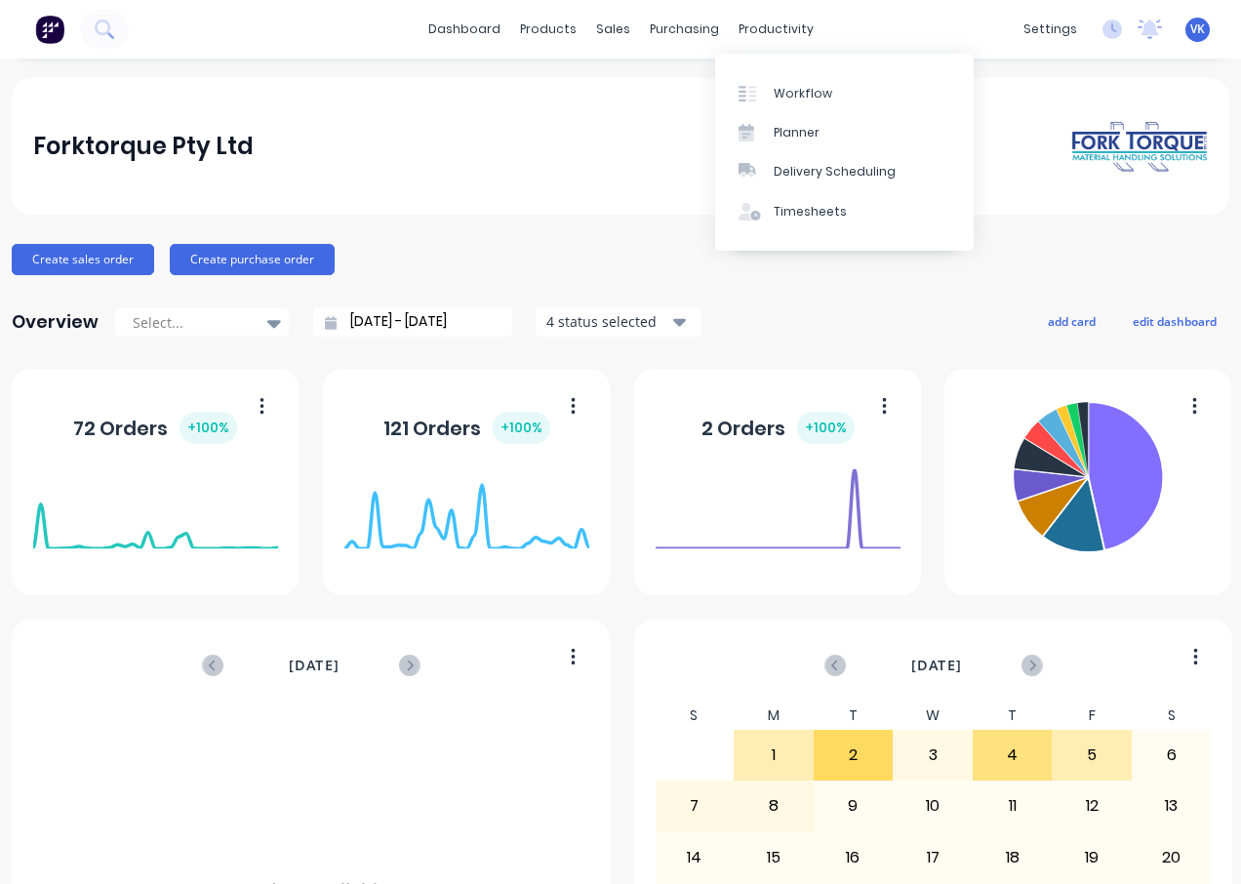
click at [770, 84] on link "Workflow" at bounding box center [844, 92] width 258 height 39
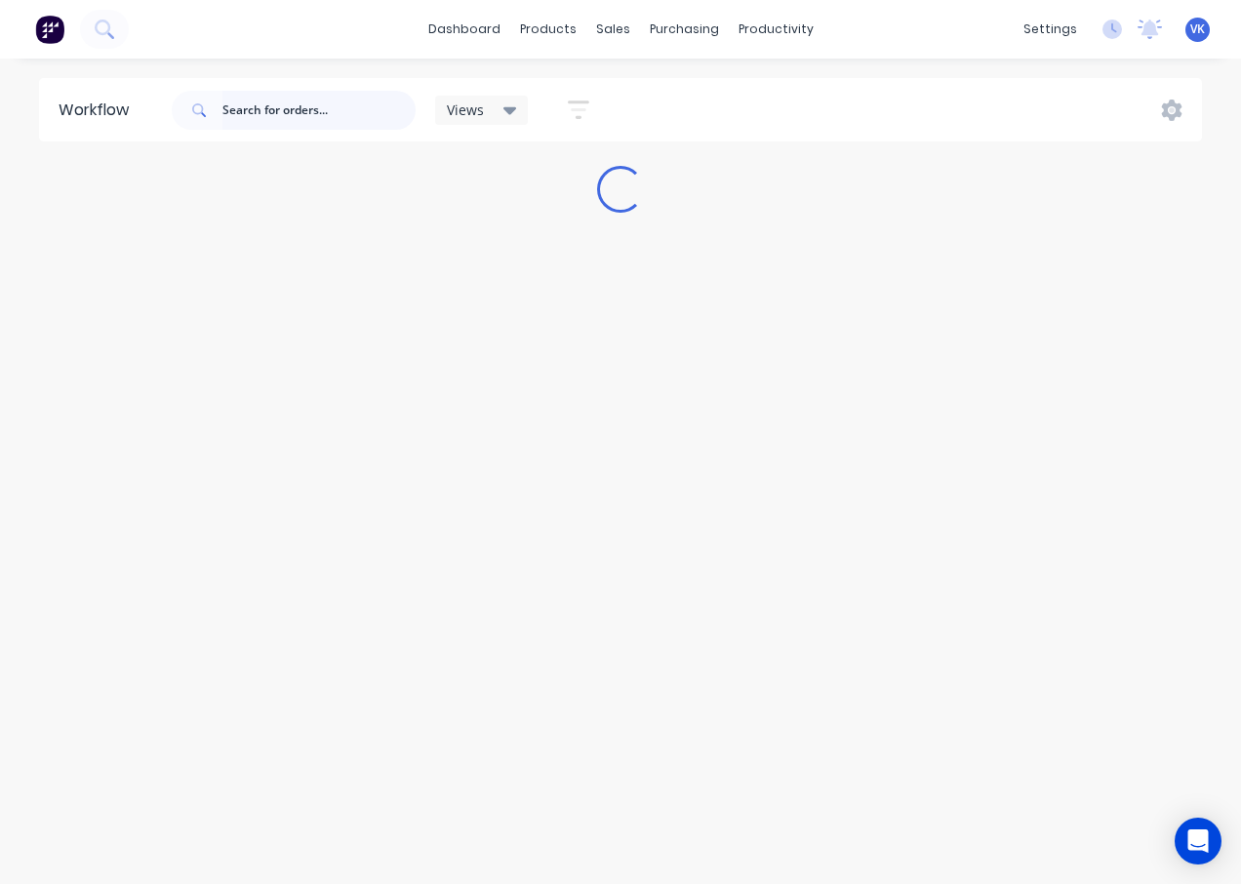
click at [304, 101] on input "text" at bounding box center [318, 110] width 193 height 39
type input "DULUX"
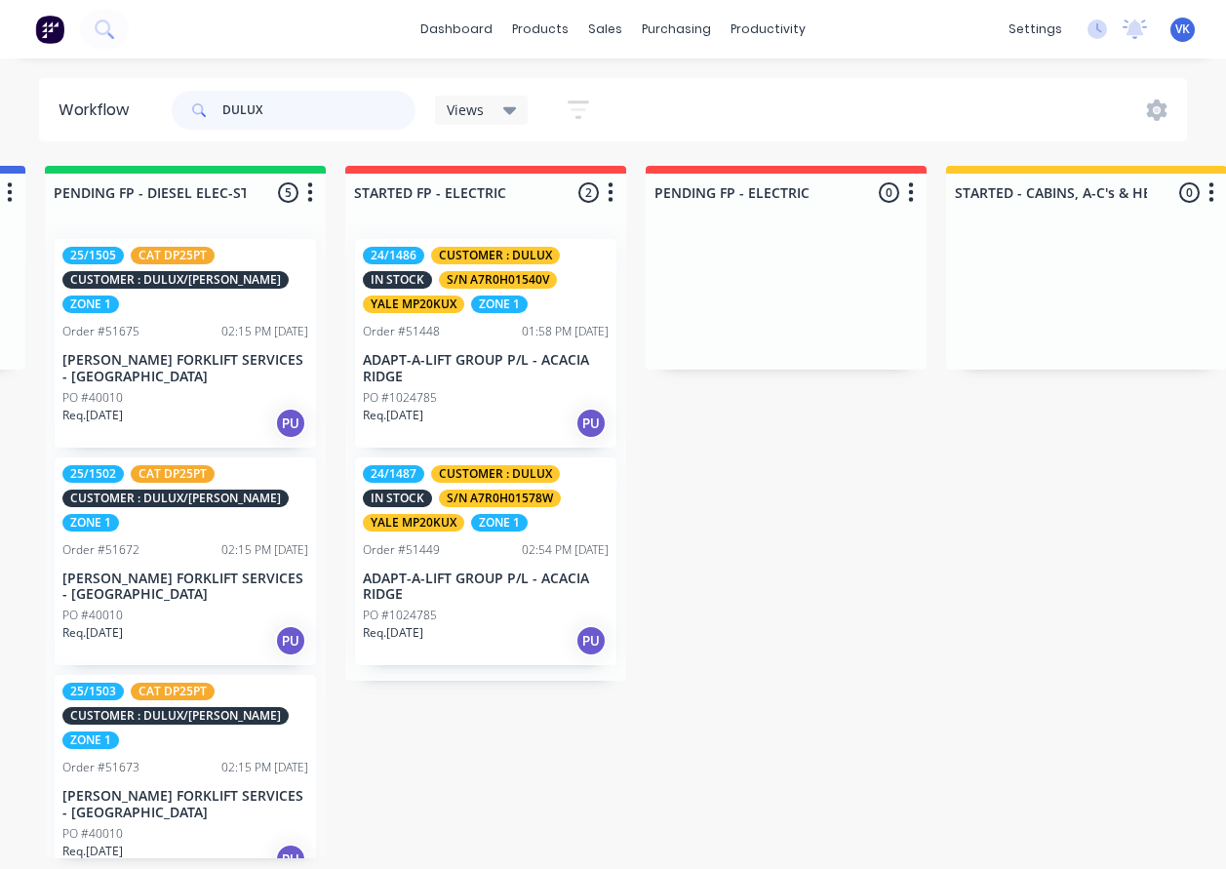
scroll to position [0, 1823]
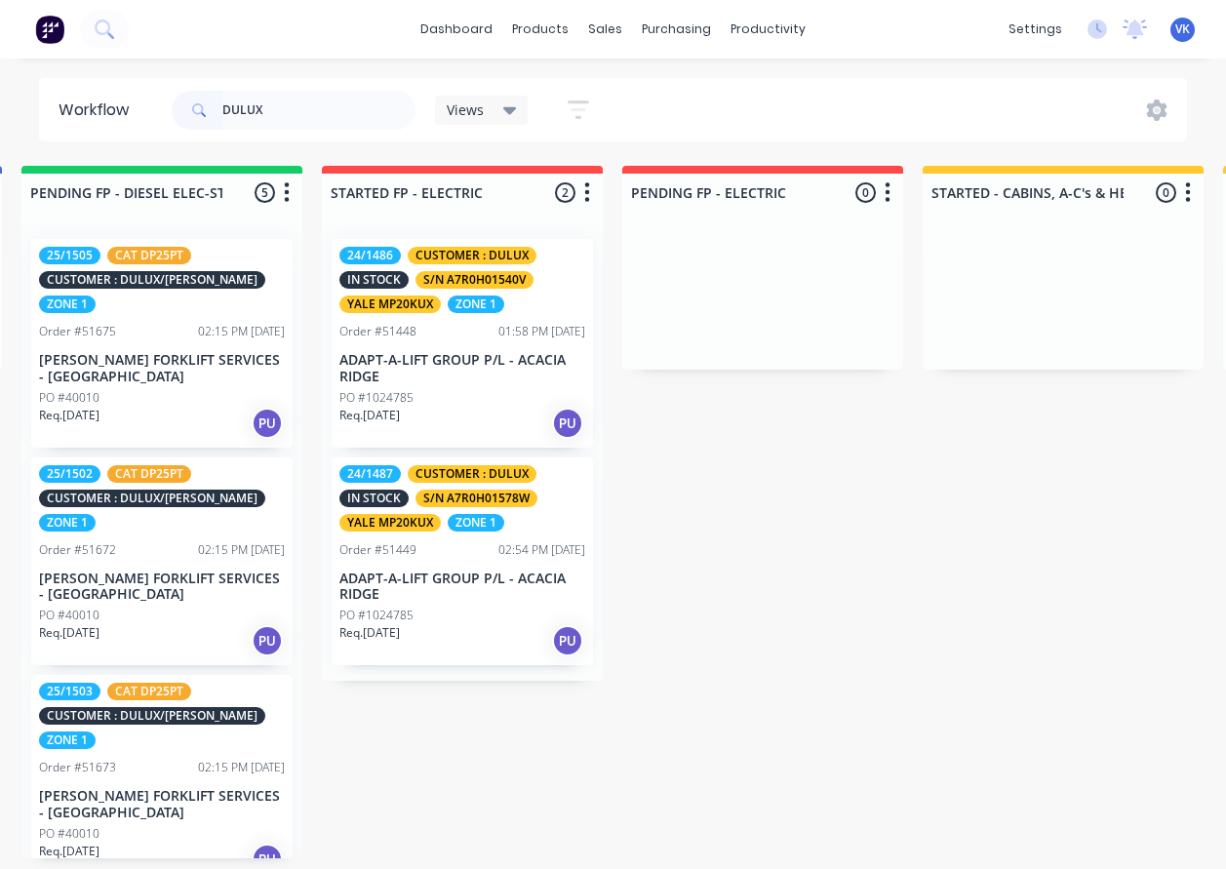
click at [109, 314] on div "25/1505 CAT DP25PT CUSTOMER : DULUX/SELLEYS ZONE 1 Order #51675 02:15 PM 28/03/…" at bounding box center [161, 343] width 261 height 209
